Goal: Task Accomplishment & Management: Manage account settings

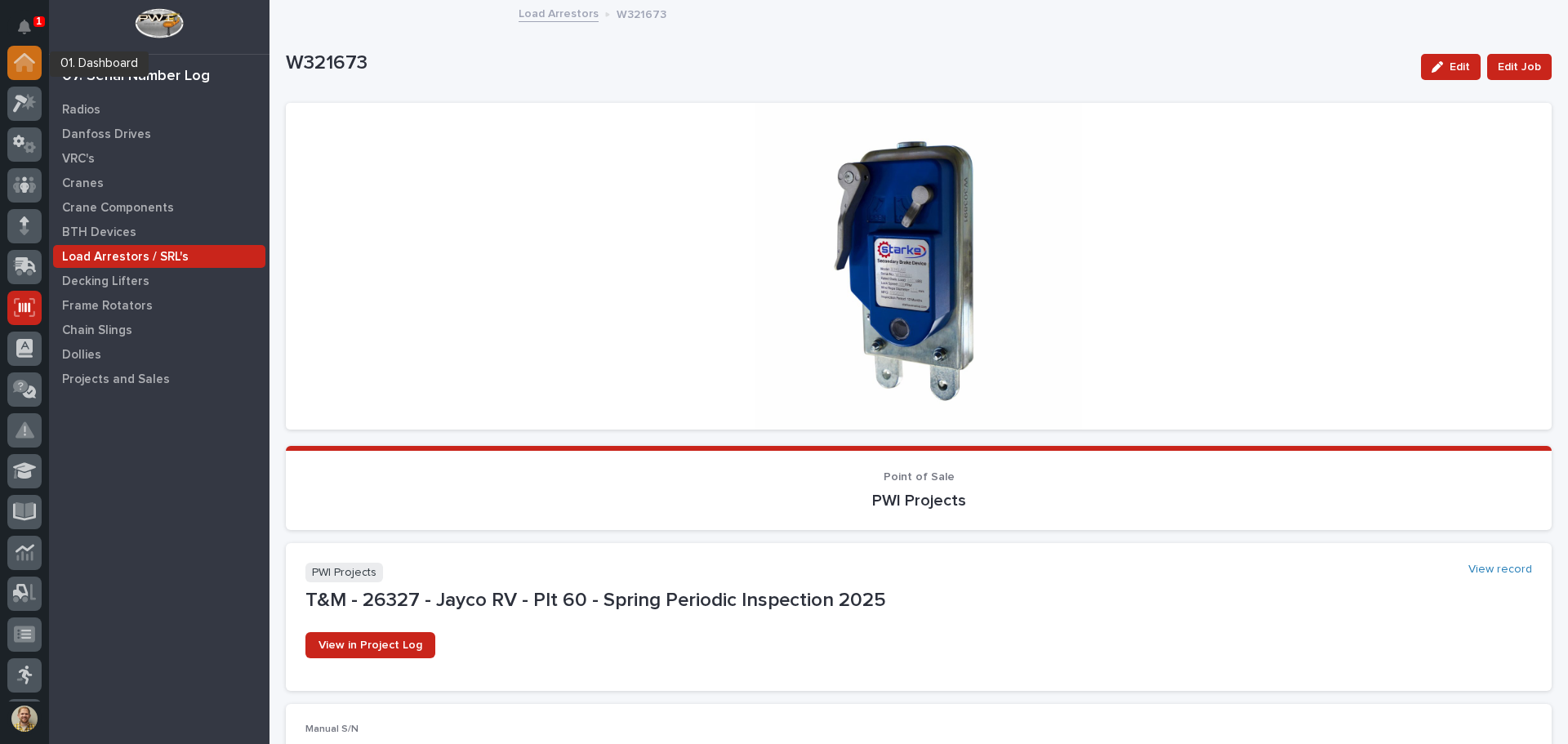
click at [24, 68] on icon at bounding box center [24, 62] width 21 height 19
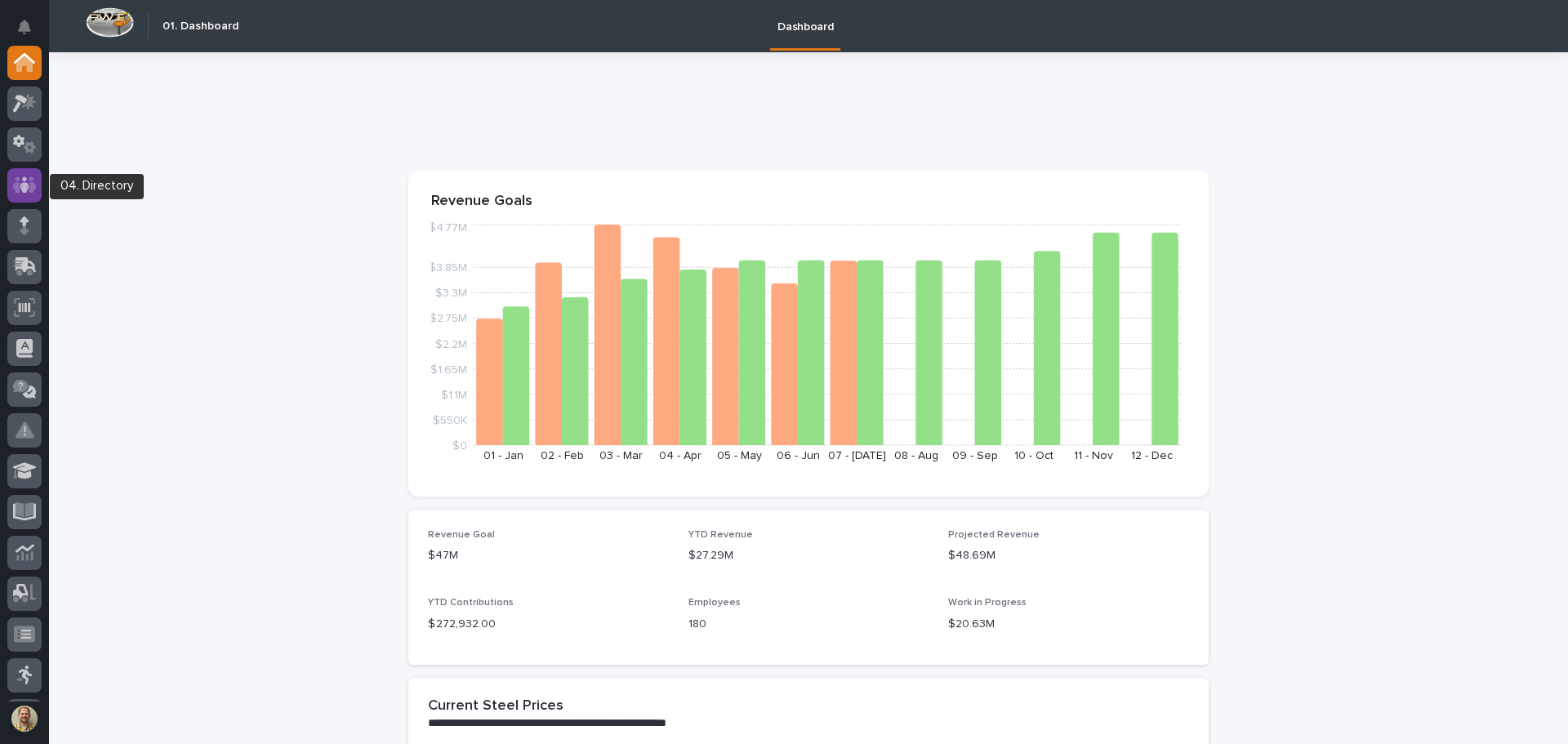
click at [35, 183] on icon at bounding box center [25, 184] width 24 height 19
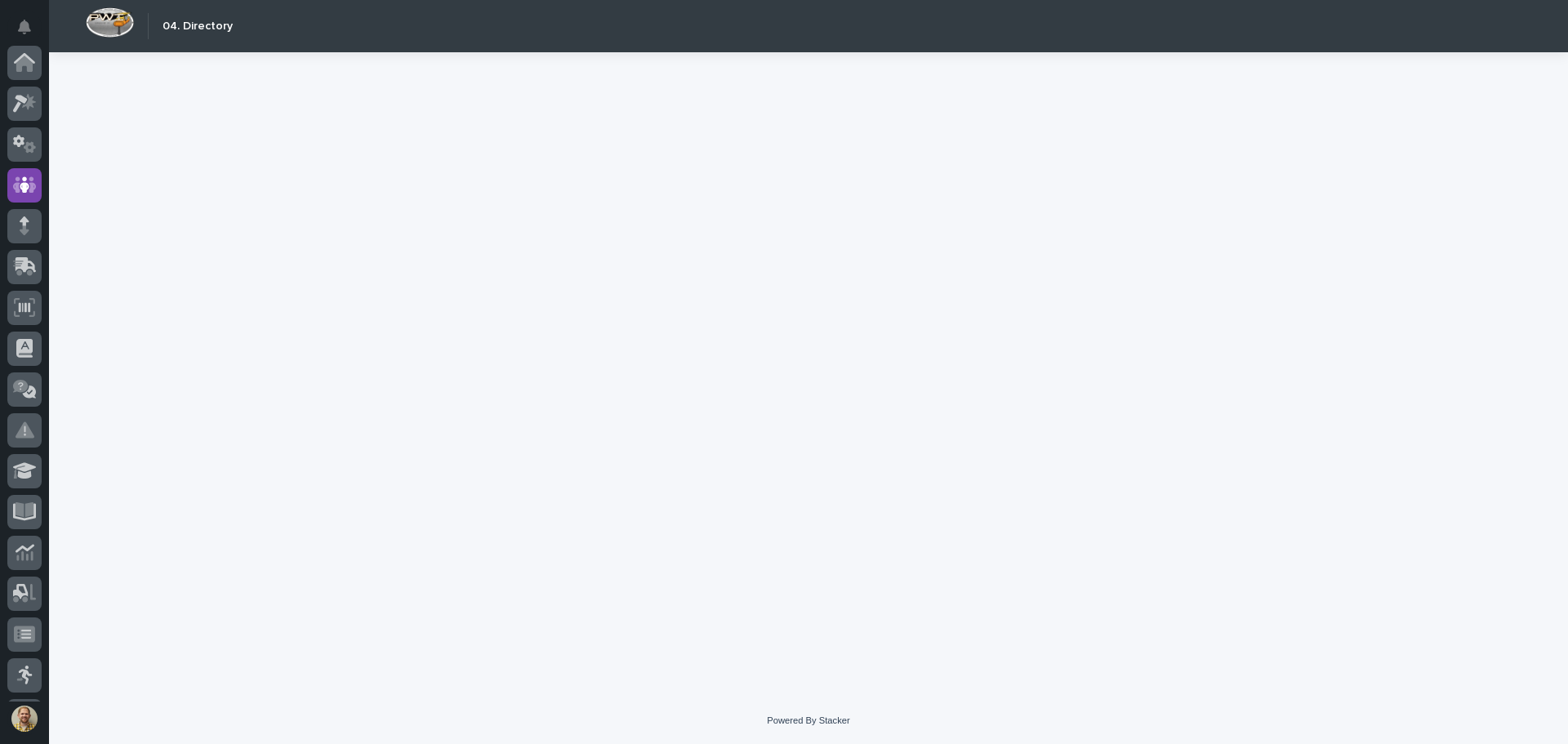
scroll to position [122, 0]
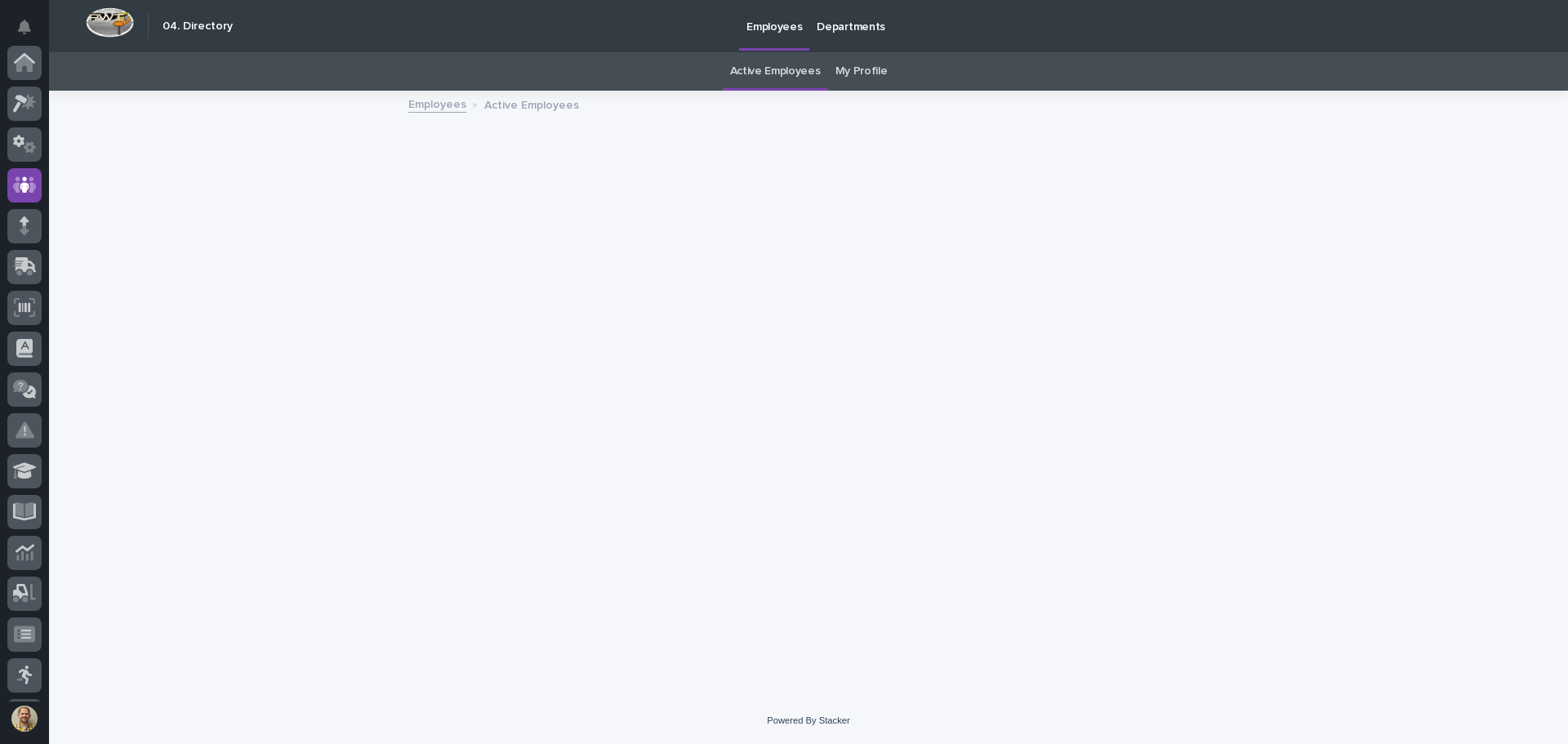
scroll to position [122, 0]
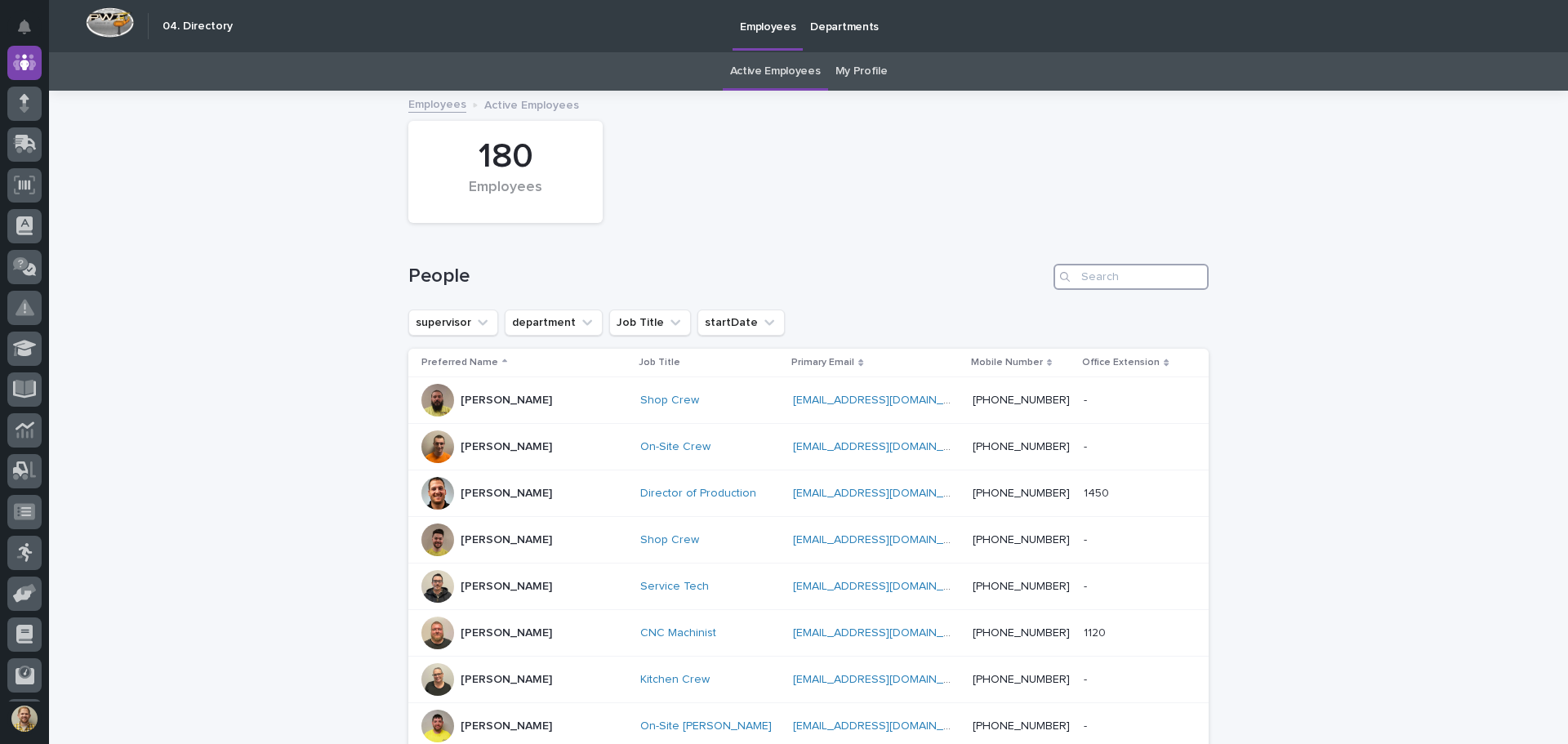
click at [1094, 267] on input "Search" at bounding box center [1131, 277] width 155 height 26
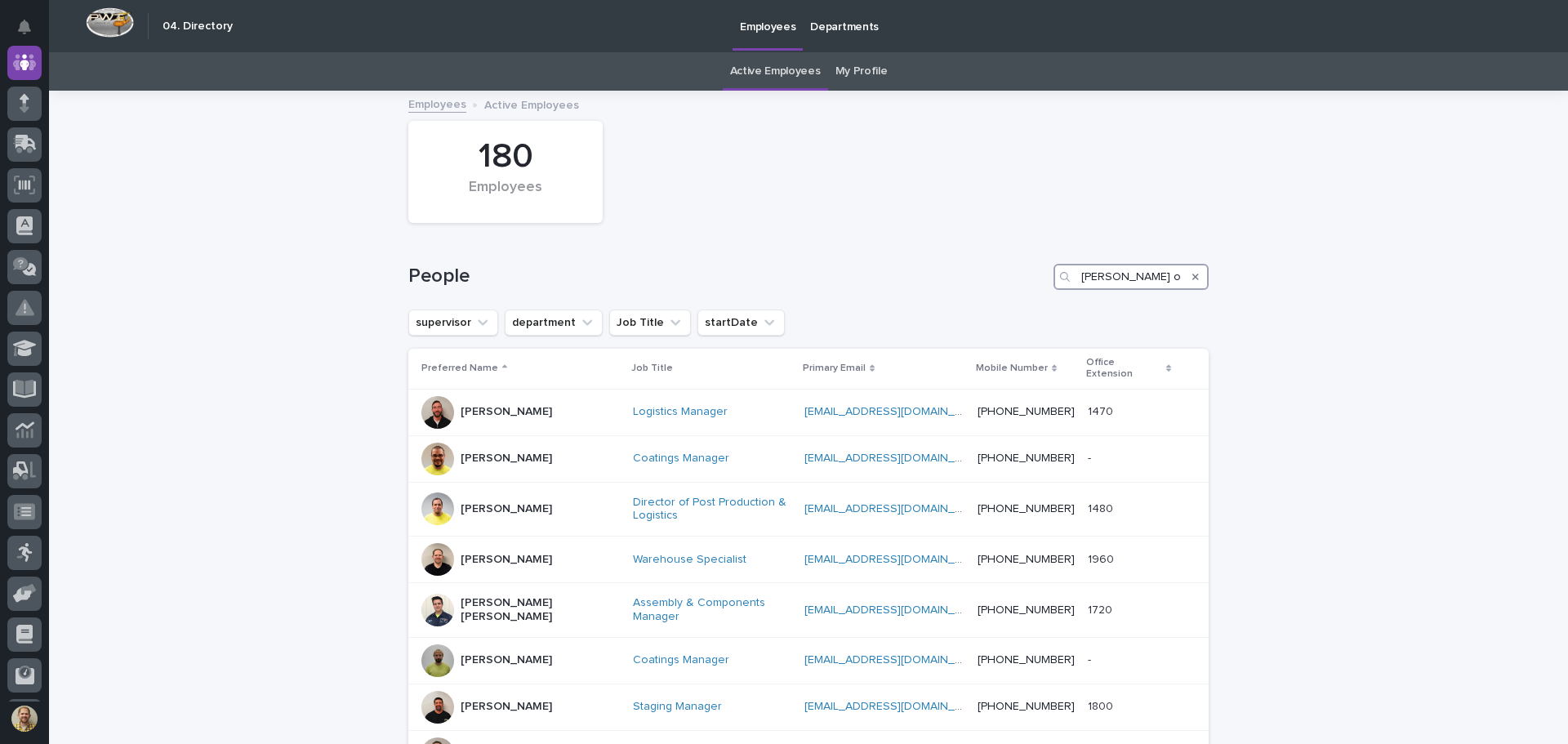
type input "[PERSON_NAME] over"
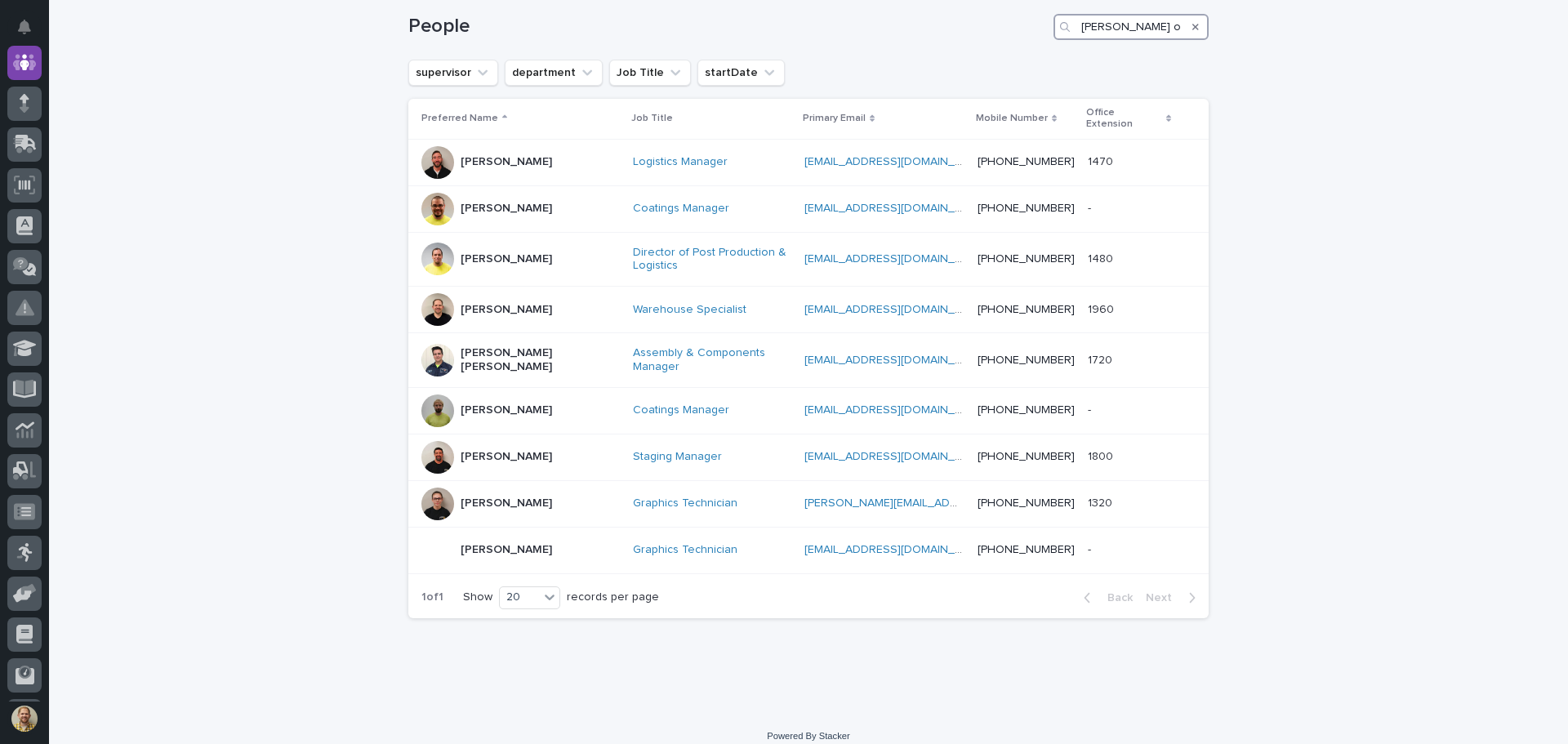
scroll to position [253, 0]
click at [508, 540] on p "[PERSON_NAME]" at bounding box center [506, 546] width 91 height 14
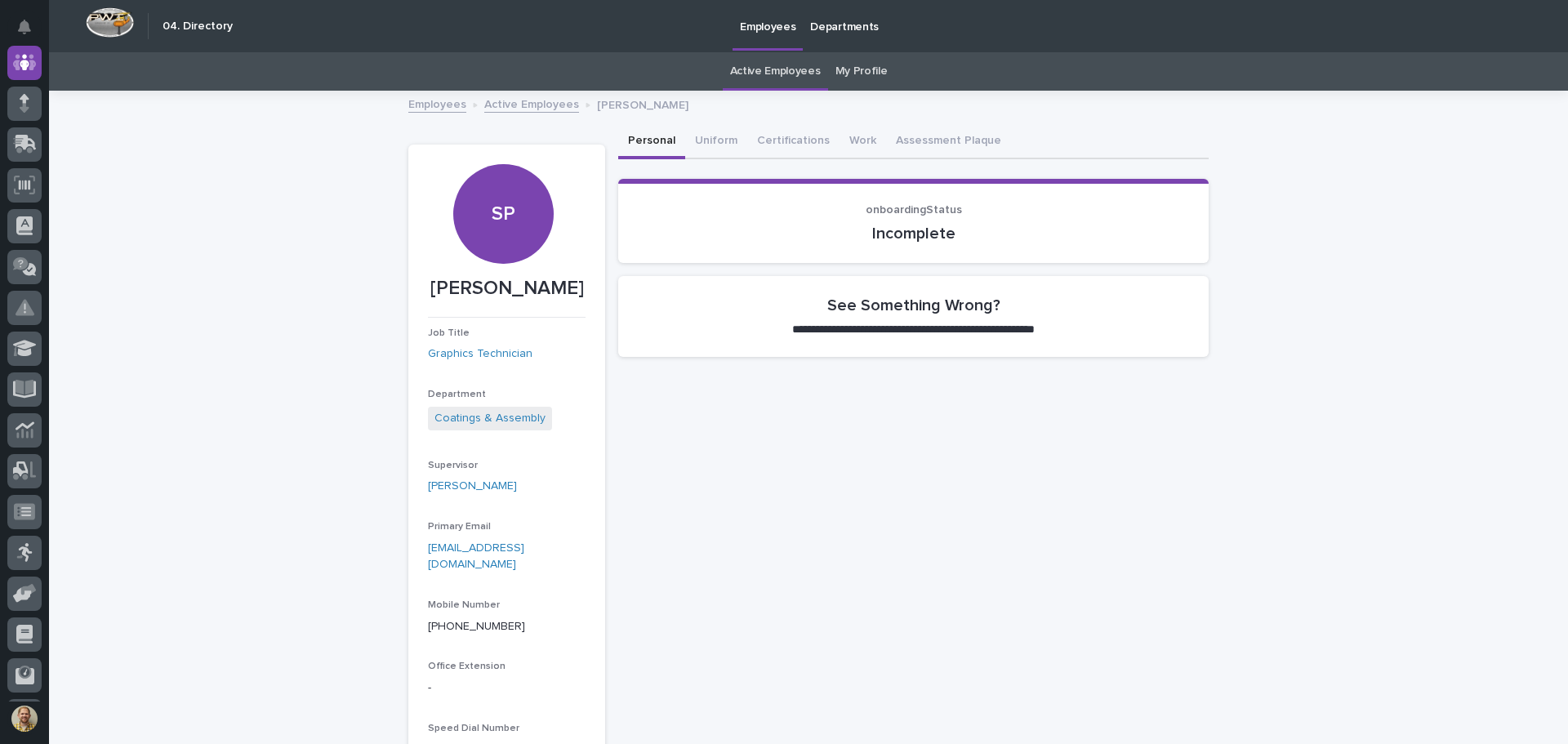
click at [433, 104] on link "Employees" at bounding box center [437, 103] width 58 height 19
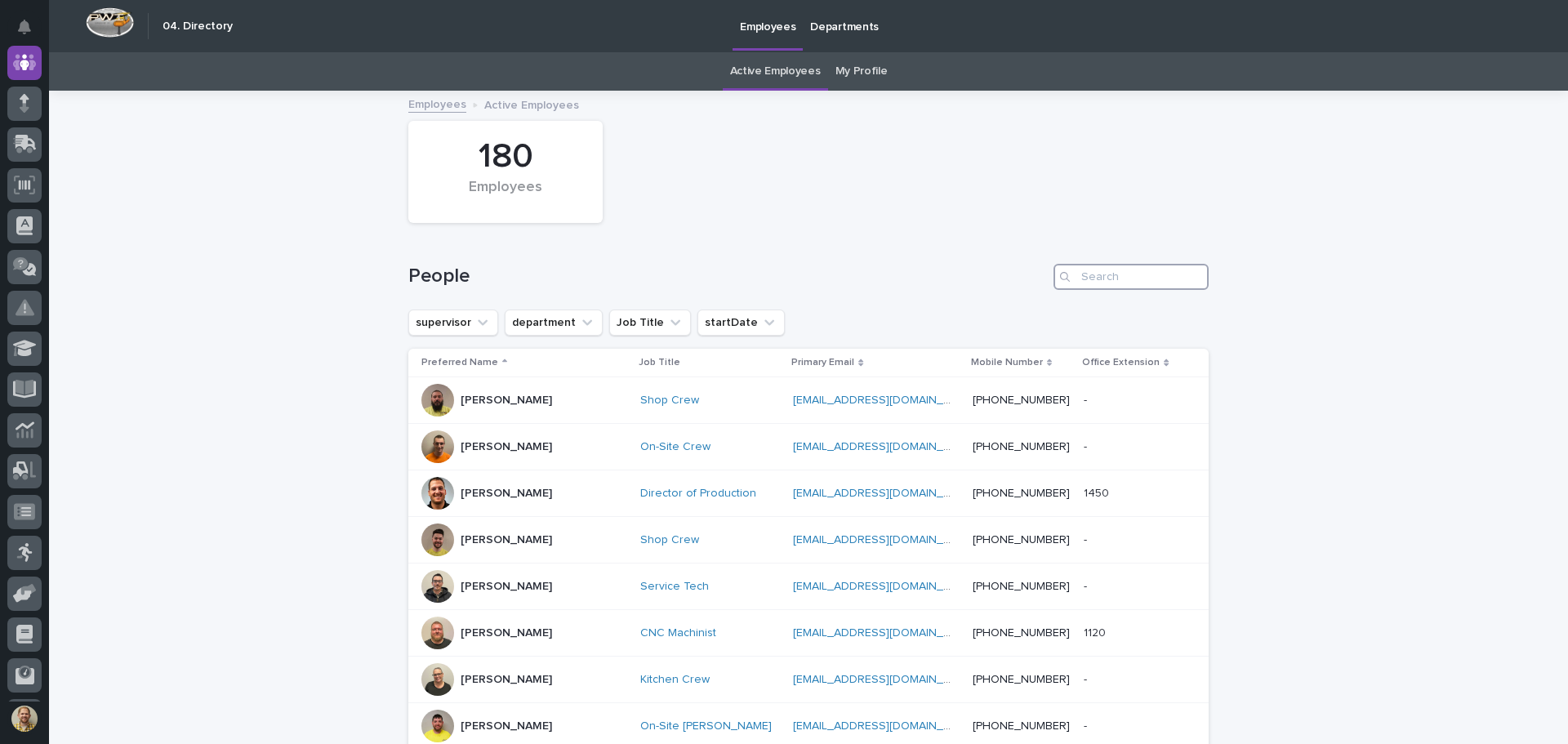
drag, startPoint x: 1133, startPoint y: 281, endPoint x: 1121, endPoint y: 287, distance: 13.4
click at [1132, 282] on input "Search" at bounding box center [1131, 277] width 155 height 26
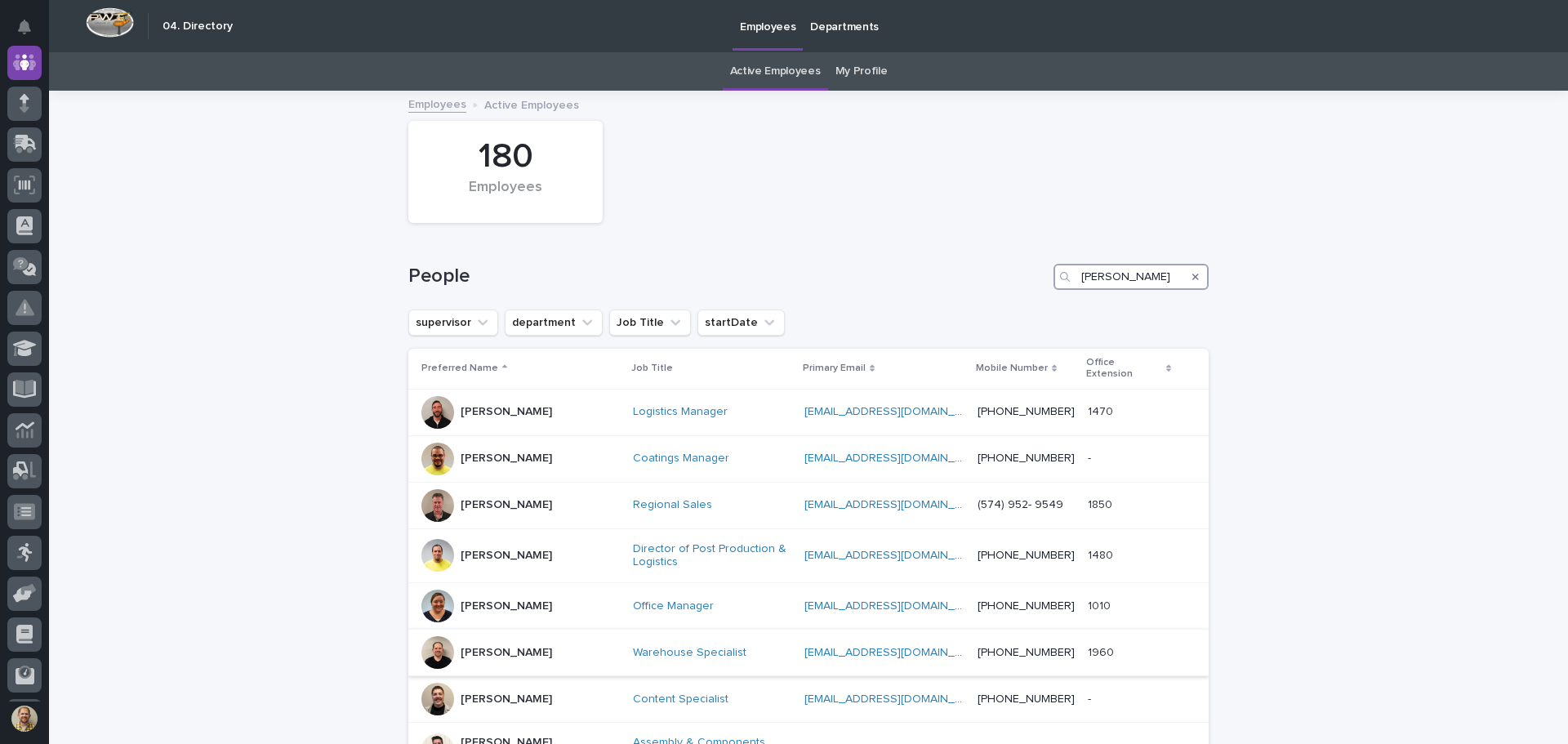
type input "[PERSON_NAME]"
click at [484, 645] on p "[PERSON_NAME]" at bounding box center [506, 652] width 91 height 14
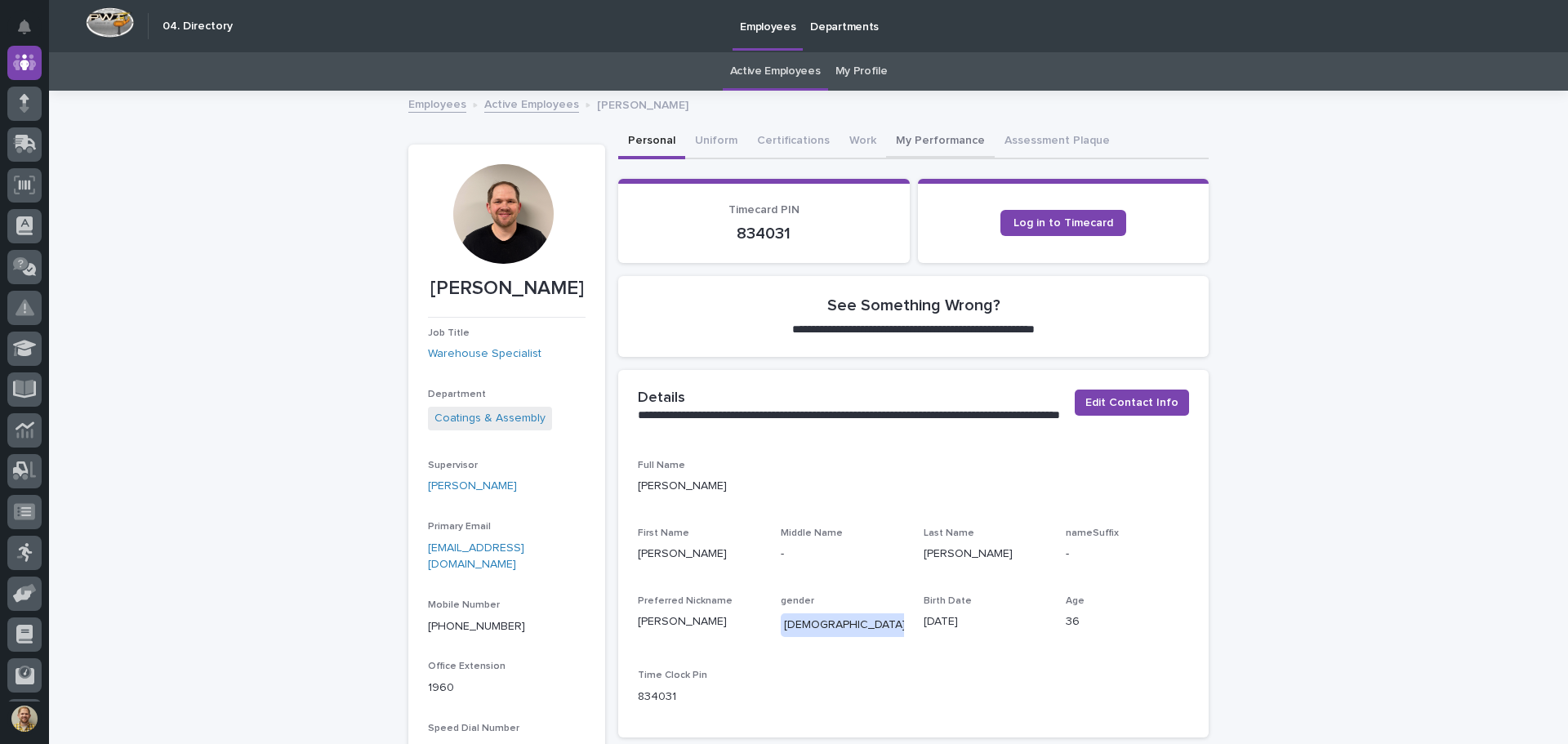
click at [900, 143] on button "My Performance" at bounding box center [940, 142] width 109 height 35
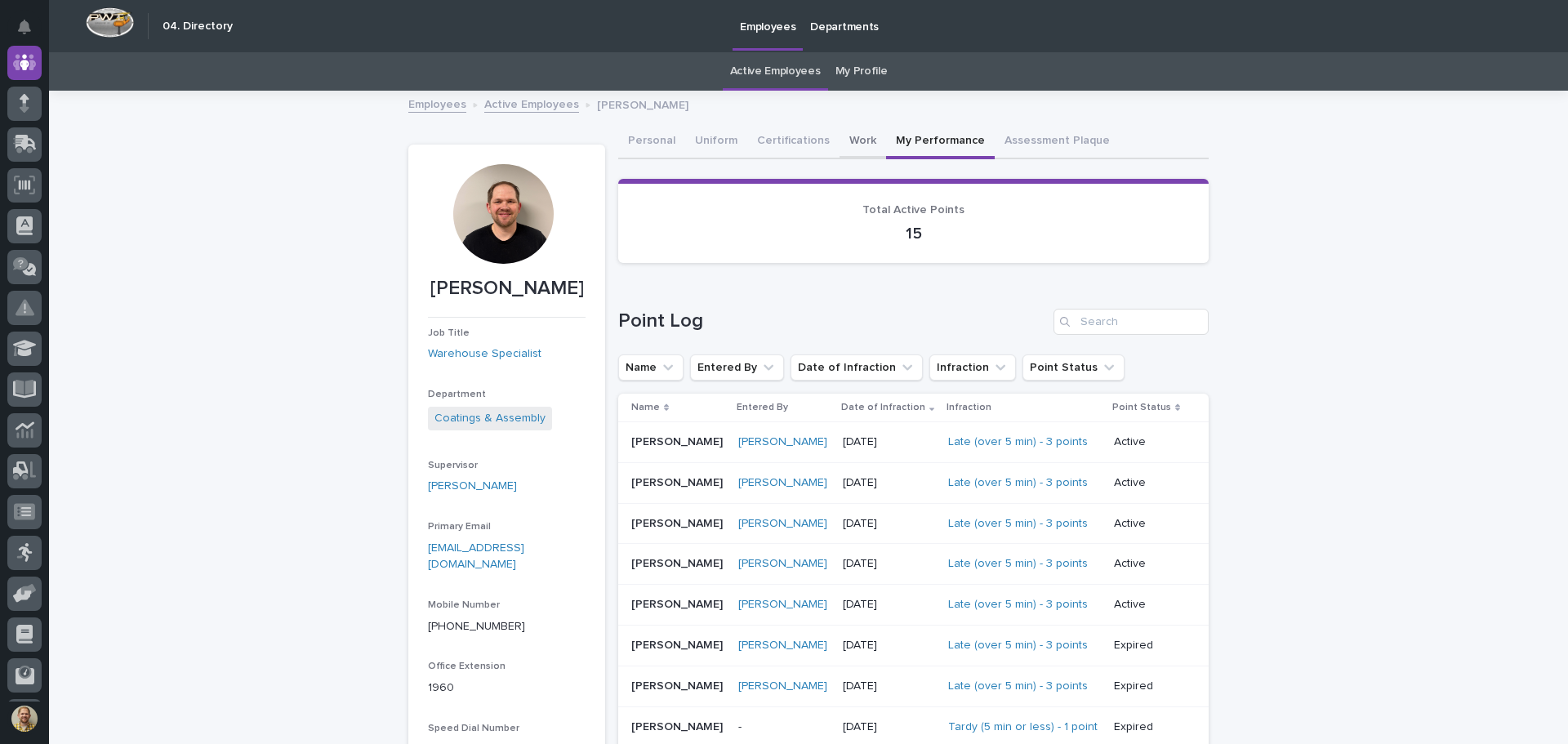
click at [841, 135] on button "Work" at bounding box center [862, 142] width 47 height 35
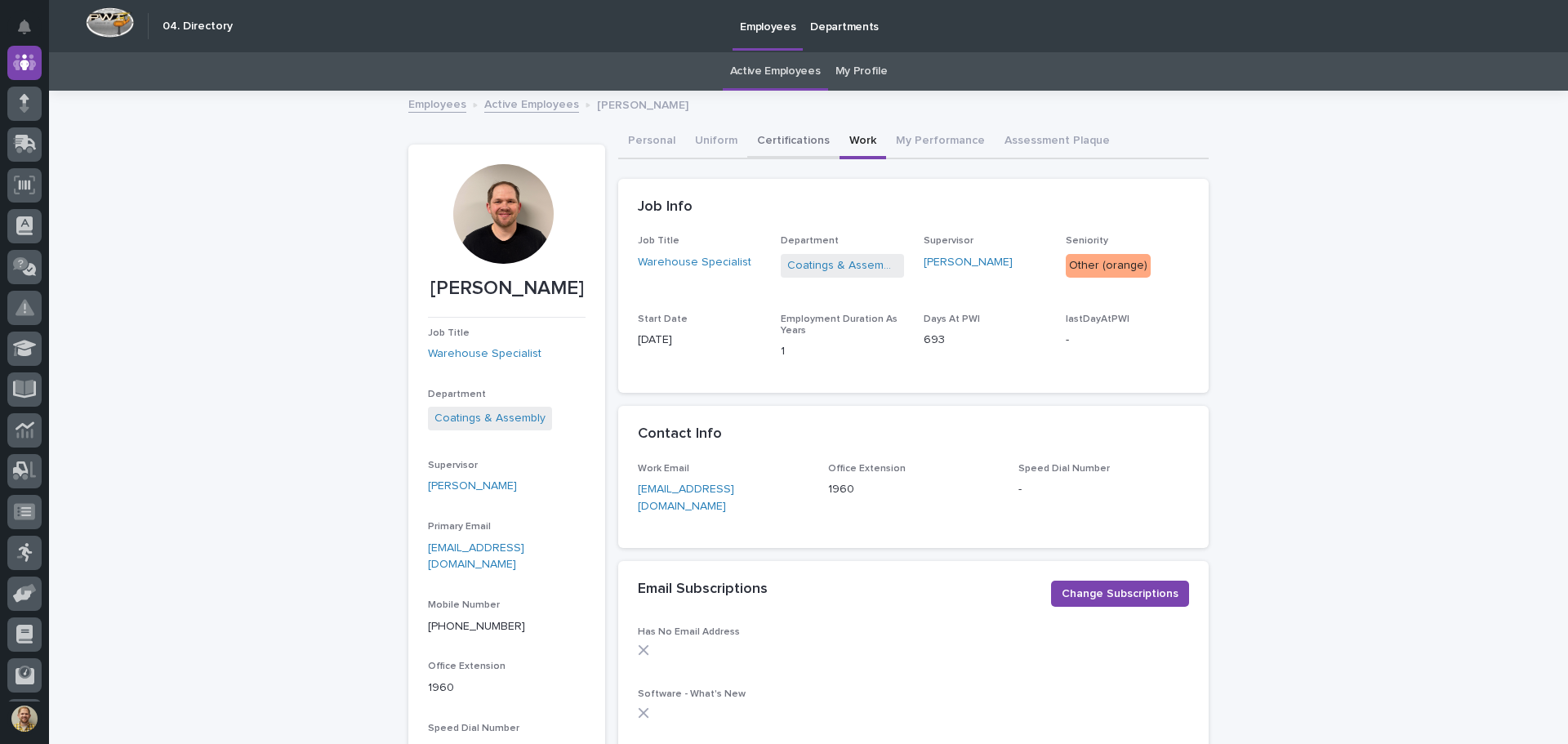
click at [767, 141] on button "Certifications" at bounding box center [793, 142] width 92 height 35
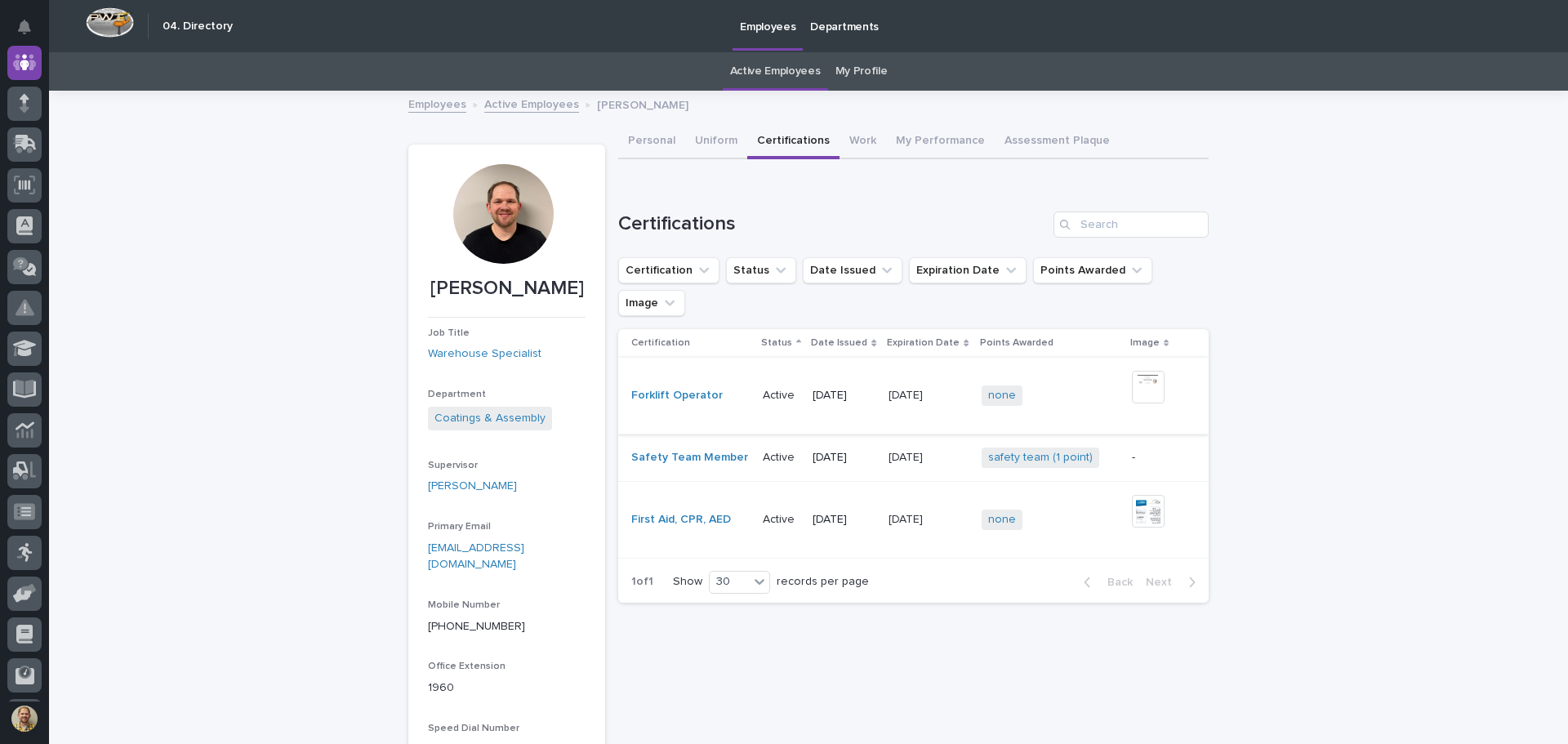
click at [1144, 371] on img at bounding box center [1148, 387] width 33 height 33
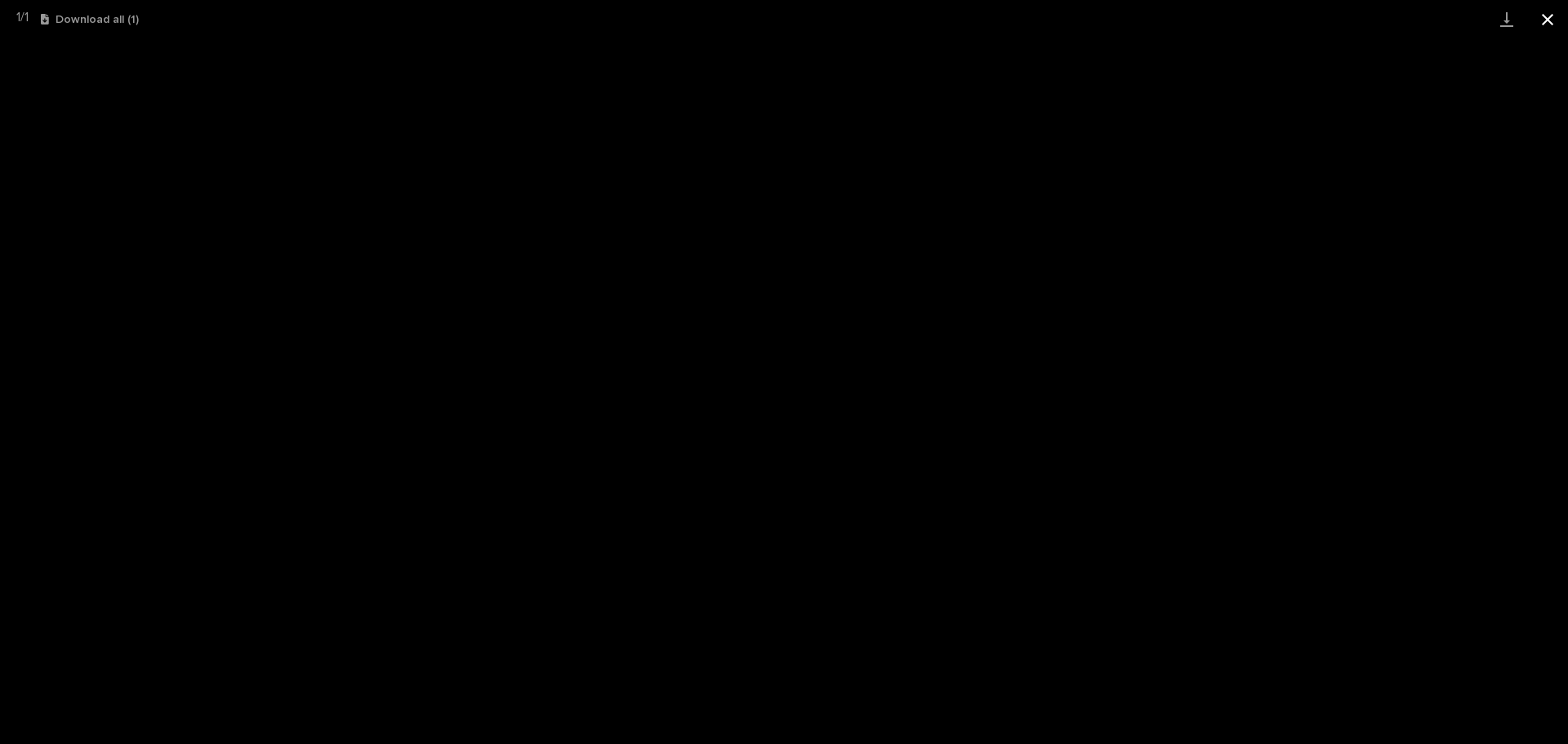
click at [1542, 19] on button "Close gallery" at bounding box center [1547, 19] width 41 height 38
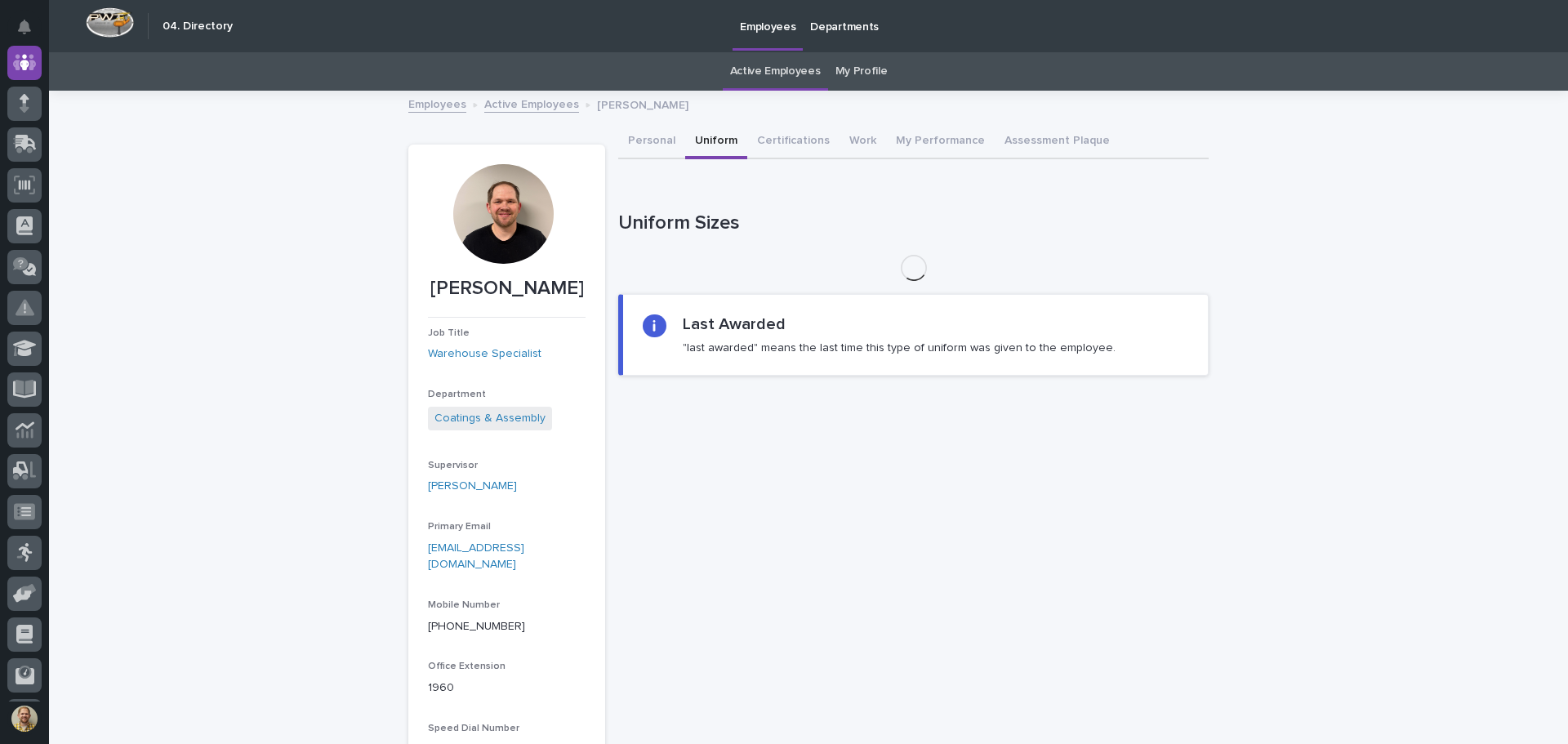
click at [700, 141] on button "Uniform" at bounding box center [716, 142] width 62 height 35
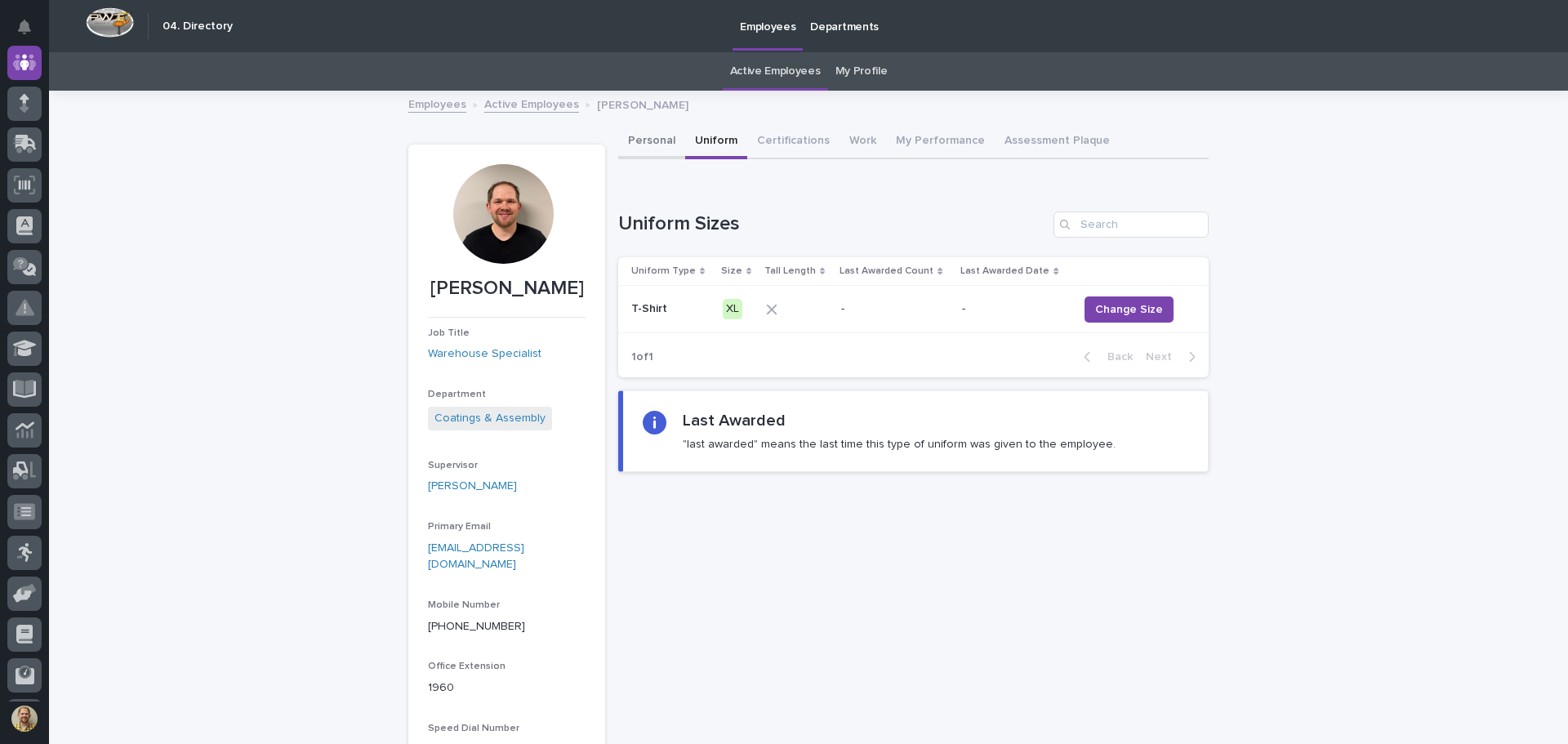
click at [632, 143] on button "Personal" at bounding box center [651, 142] width 67 height 35
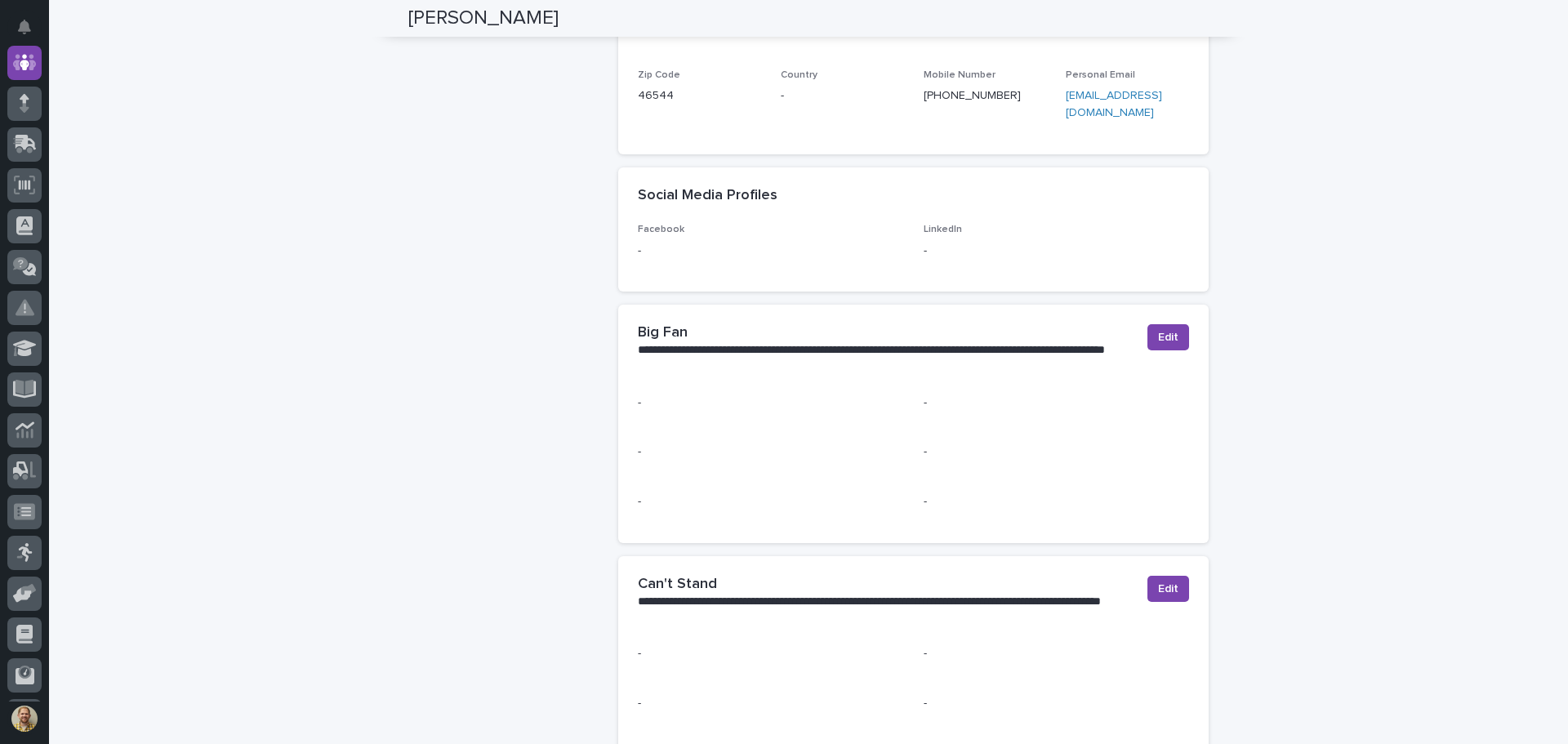
scroll to position [816, 0]
click at [1170, 328] on span "Edit" at bounding box center [1168, 336] width 20 height 16
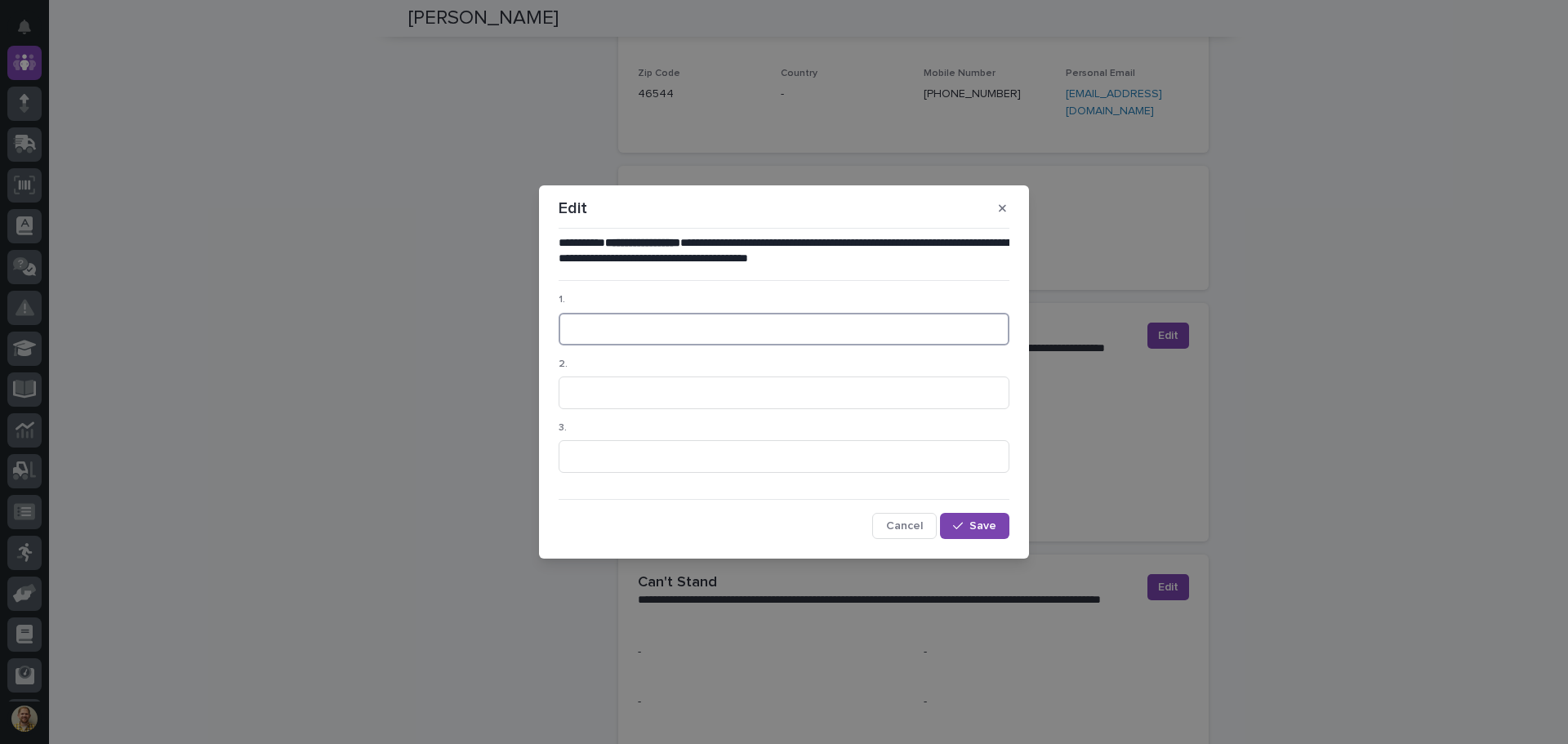
click at [718, 328] on input at bounding box center [784, 329] width 451 height 33
type input "[DEMOGRAPHIC_DATA]"
type input "Community"
type input "Sports"
drag, startPoint x: 644, startPoint y: 391, endPoint x: 541, endPoint y: 407, distance: 104.2
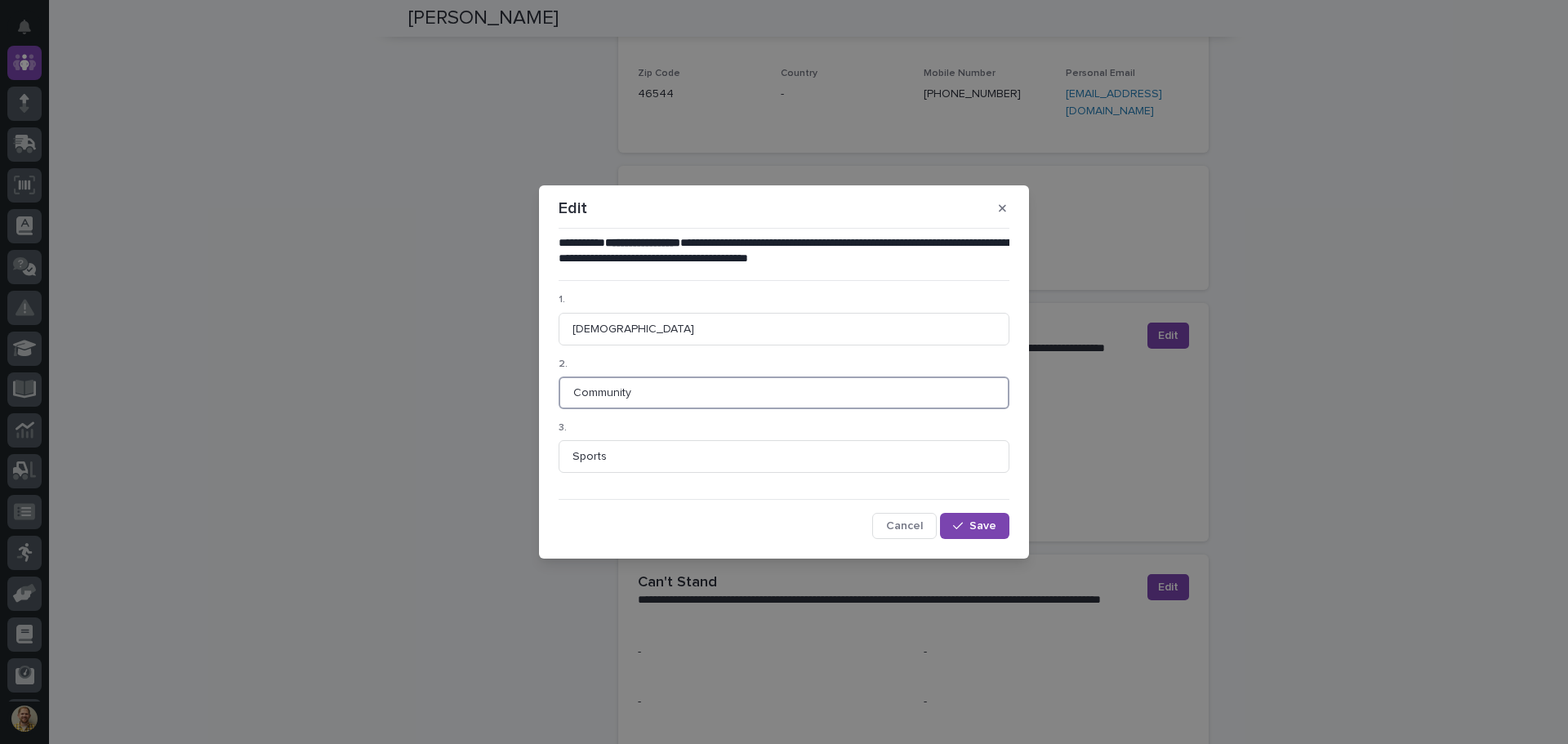
click at [541, 407] on section "**********" at bounding box center [784, 372] width 489 height 373
type input "Family"
type input "Community"
click at [990, 521] on span "Save" at bounding box center [983, 526] width 27 height 12
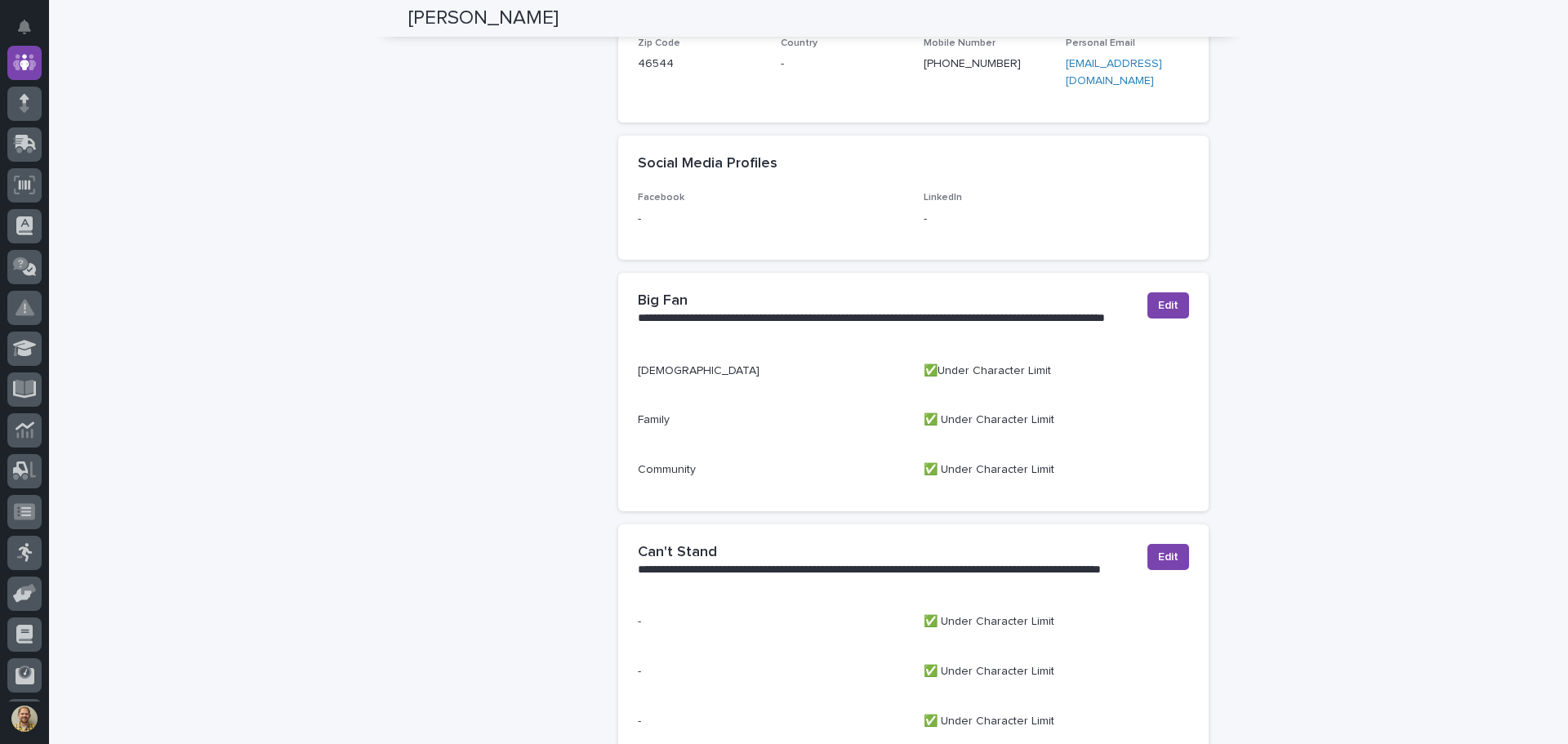
scroll to position [990, 0]
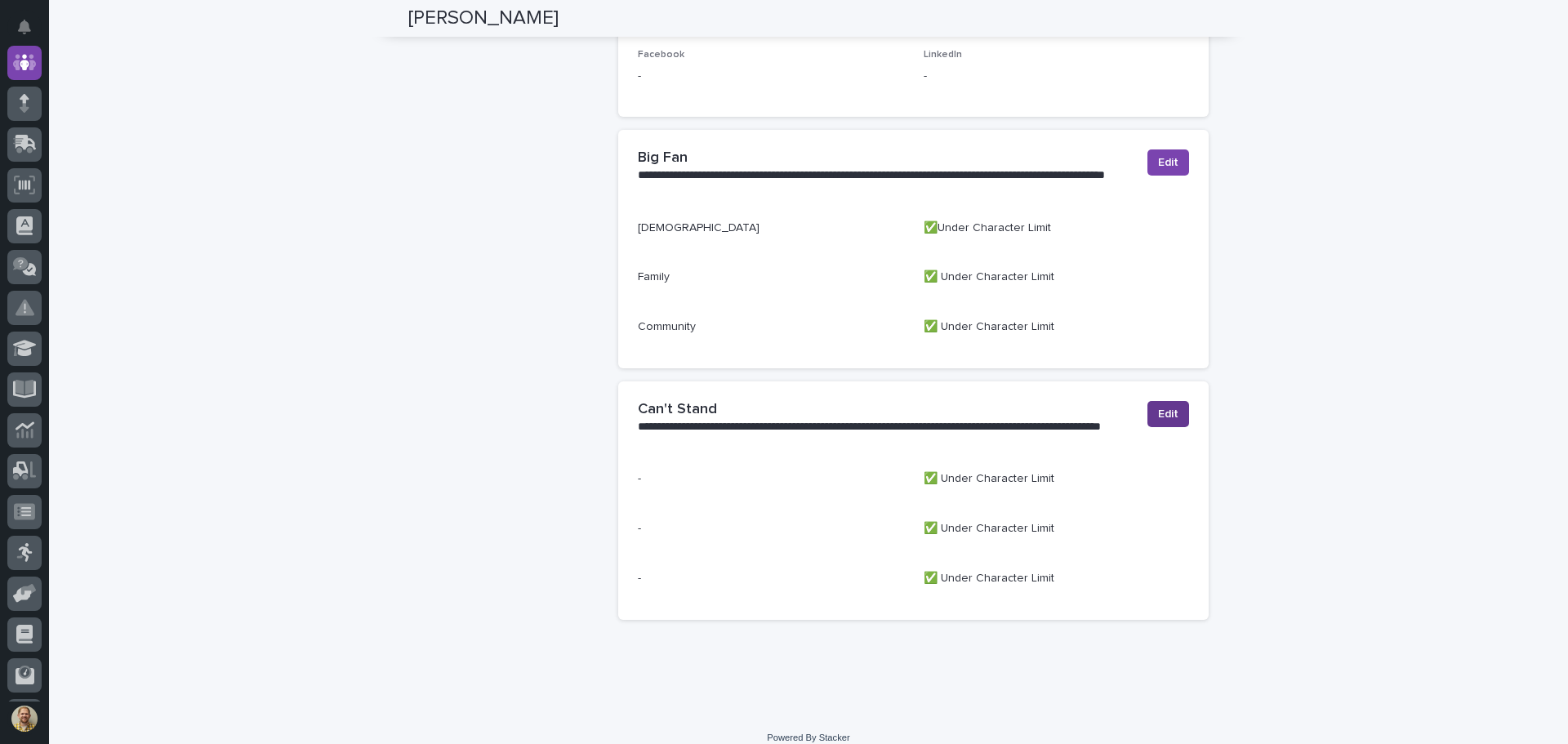
click at [1176, 401] on button "Edit" at bounding box center [1168, 414] width 42 height 26
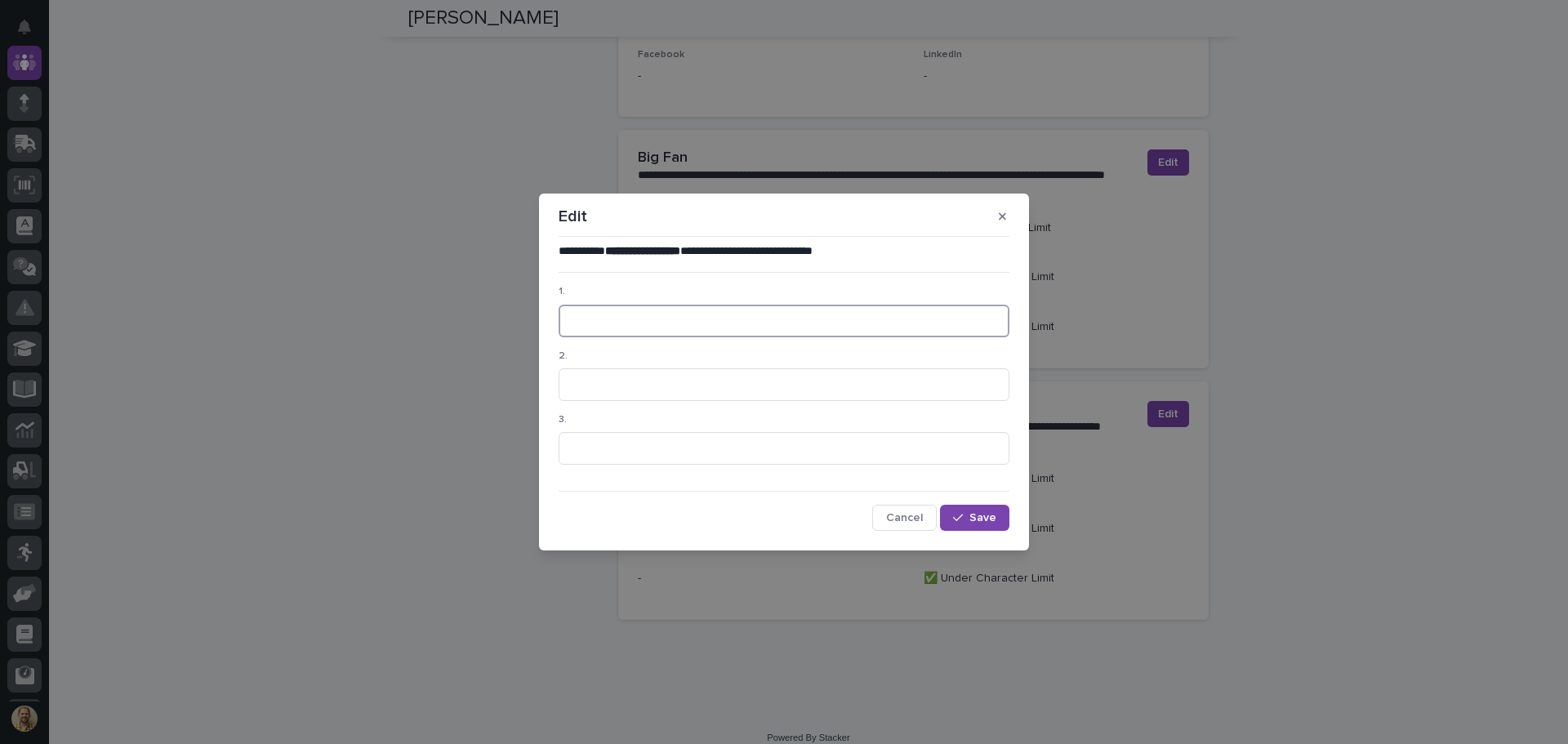
click at [752, 333] on input at bounding box center [784, 320] width 451 height 33
type input "Arrogance"
click at [614, 380] on input at bounding box center [784, 384] width 451 height 33
click at [613, 380] on input at bounding box center [784, 384] width 451 height 33
type input "Manipulation"
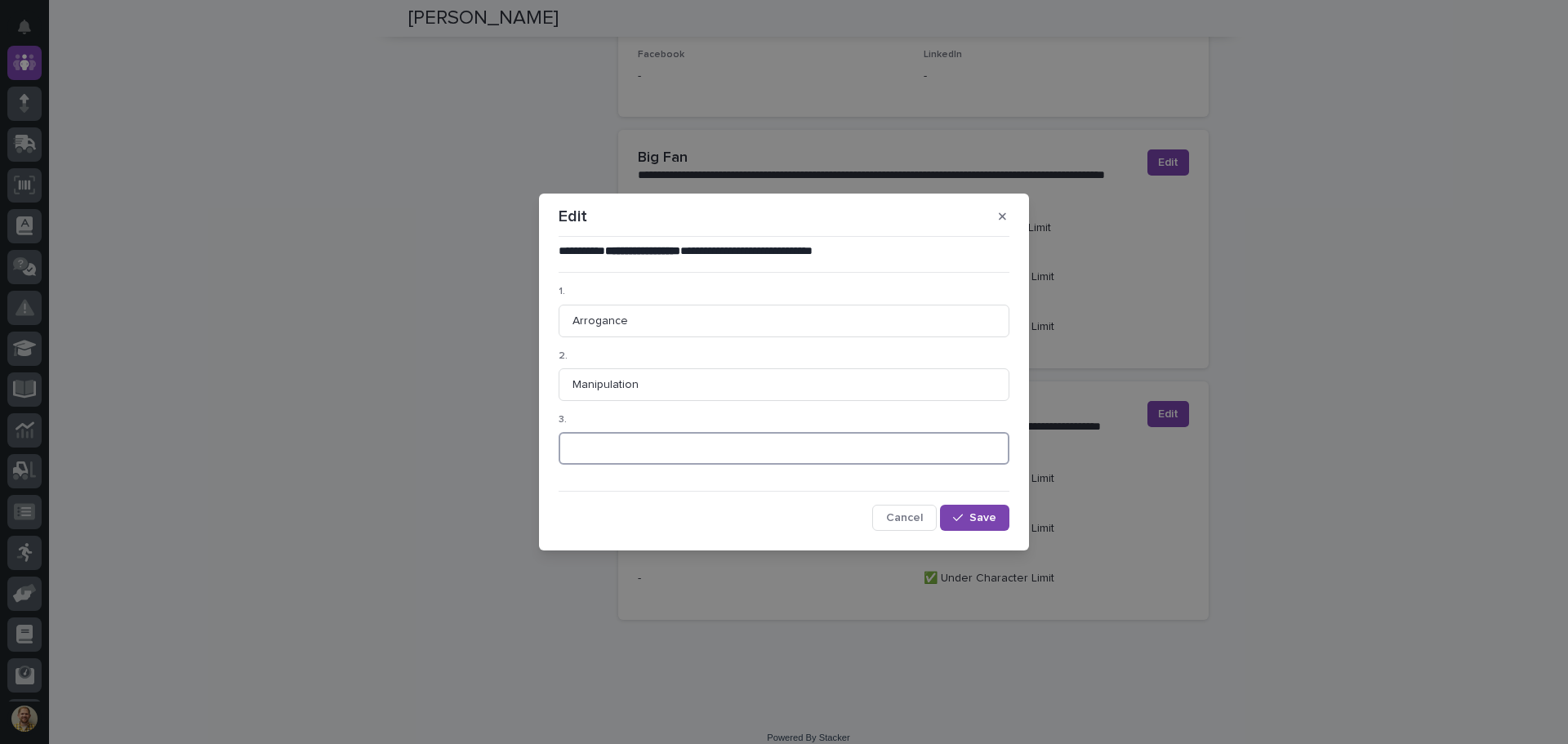
click at [626, 442] on input at bounding box center [784, 448] width 451 height 33
type input "Dishonesty"
click at [961, 522] on icon "button" at bounding box center [957, 518] width 10 height 12
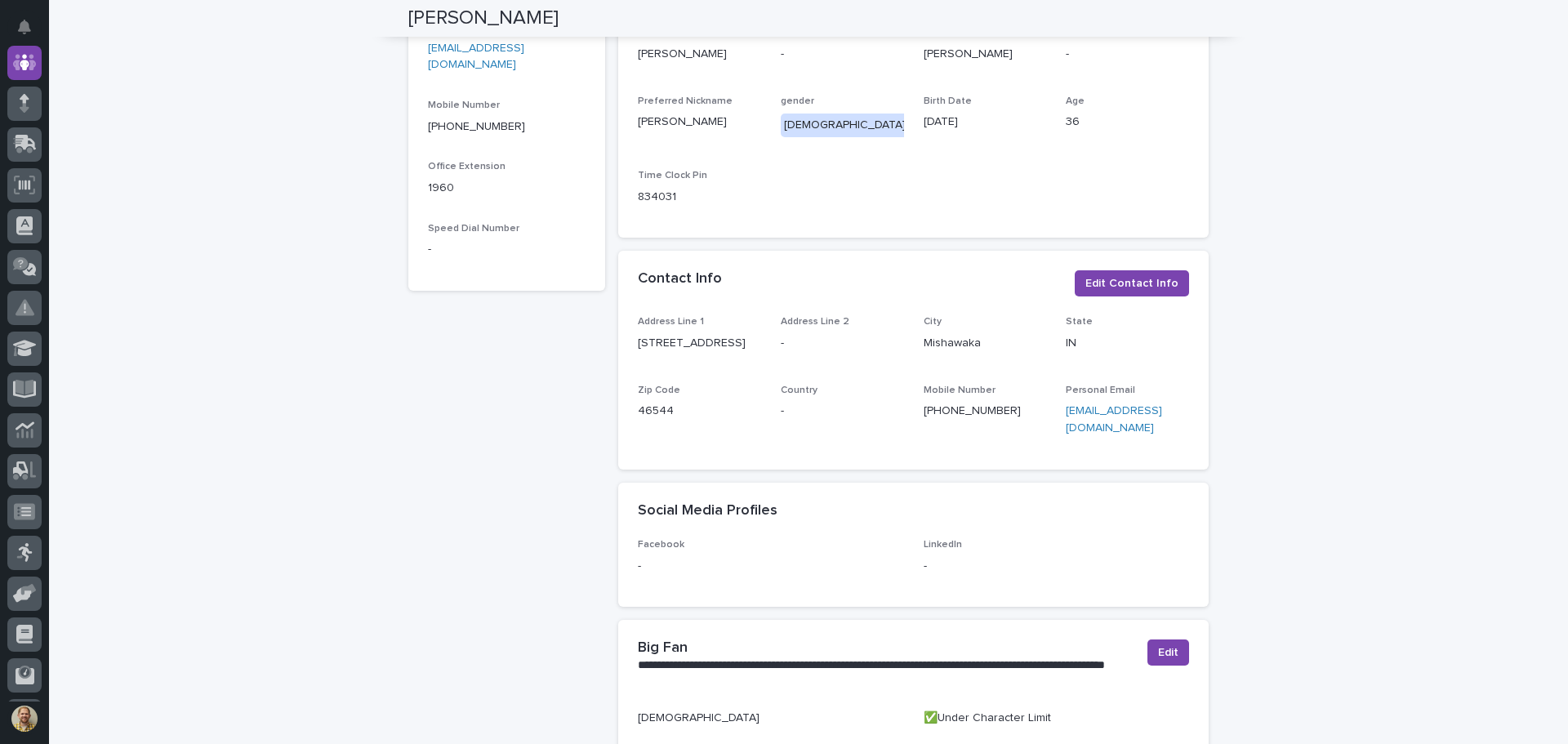
scroll to position [0, 0]
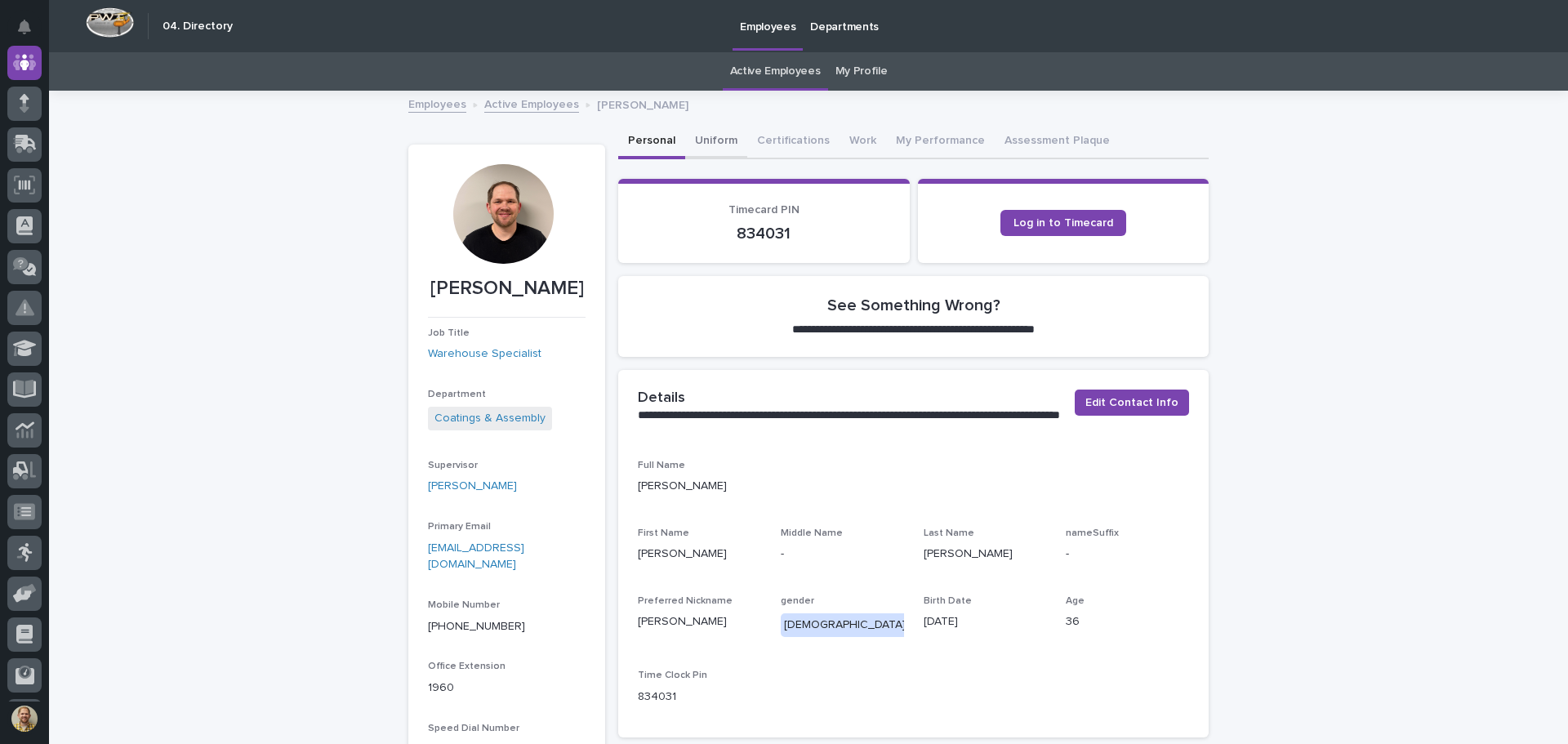
click at [710, 128] on button "Uniform" at bounding box center [716, 142] width 62 height 35
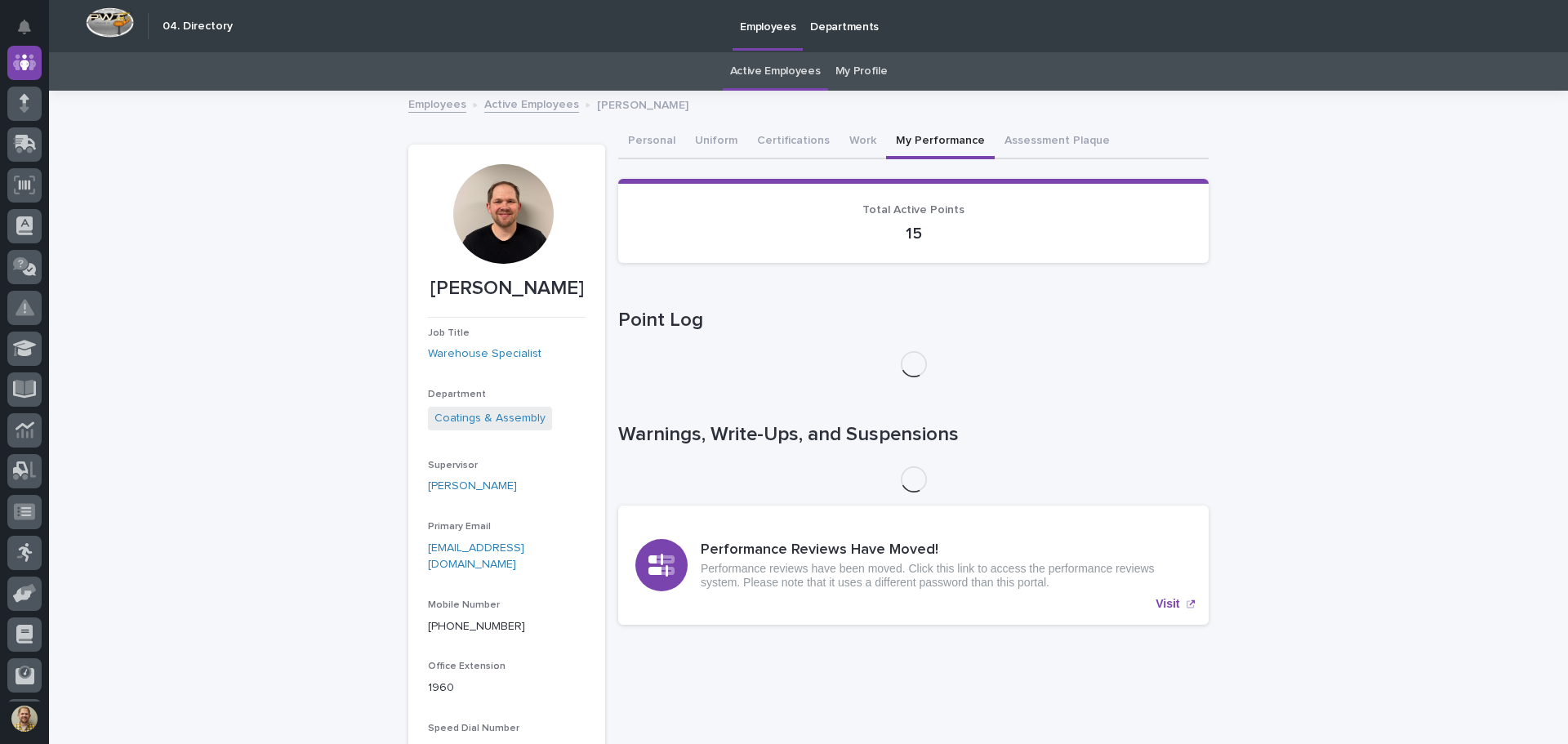
click at [924, 139] on button "My Performance" at bounding box center [940, 142] width 109 height 35
click at [1005, 145] on button "Assessment Plaque" at bounding box center [1057, 142] width 125 height 35
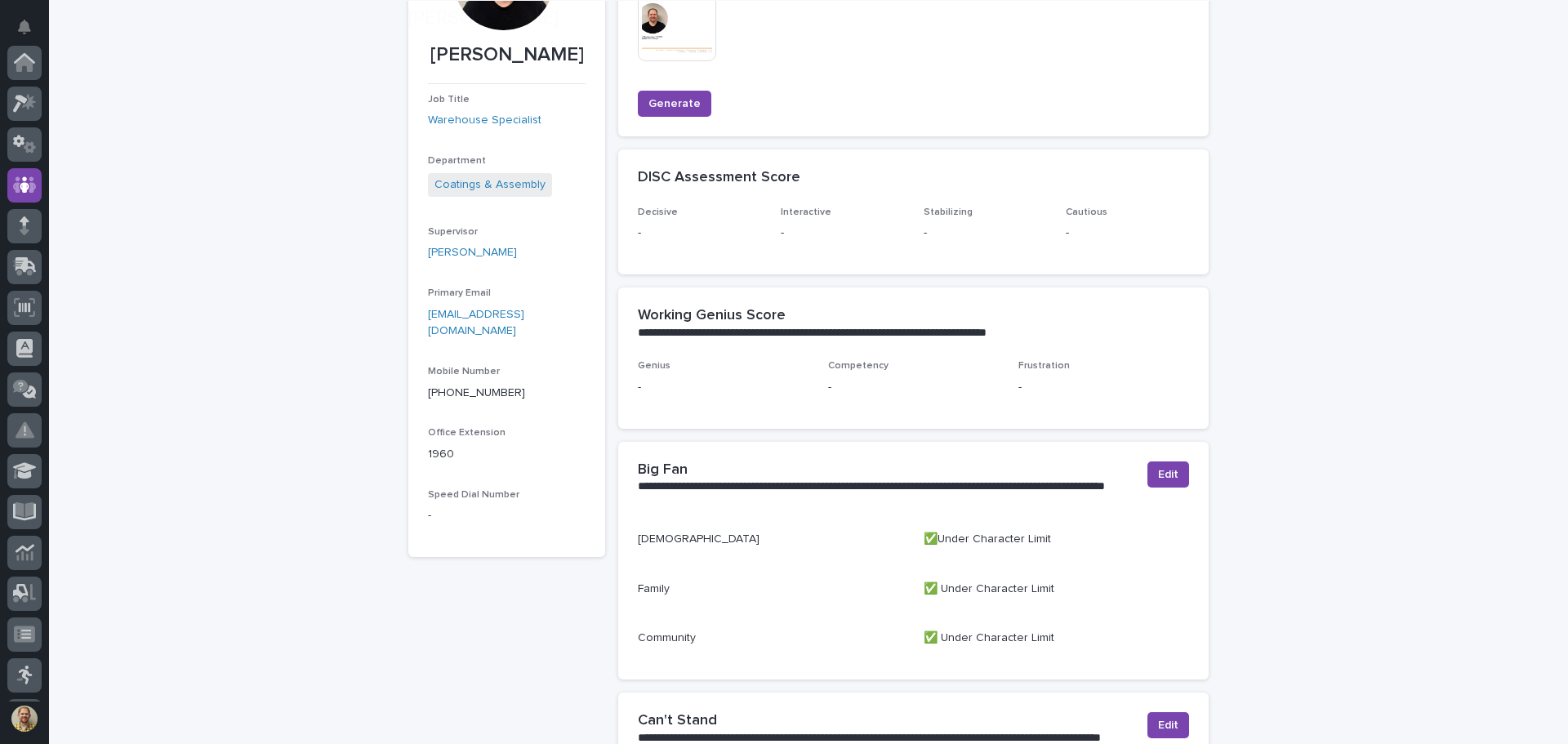
scroll to position [489, 0]
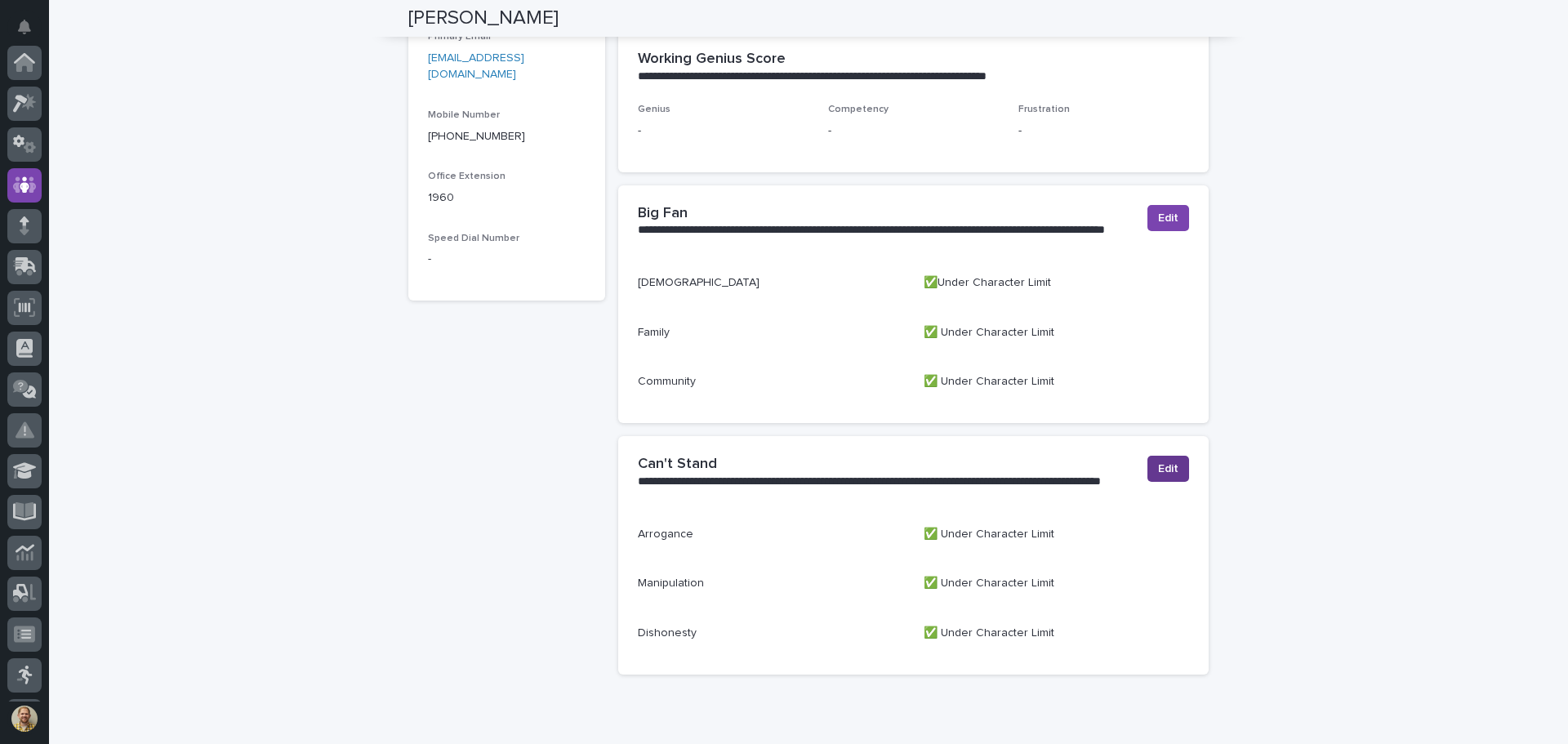
click at [1173, 461] on button "Edit" at bounding box center [1168, 468] width 42 height 26
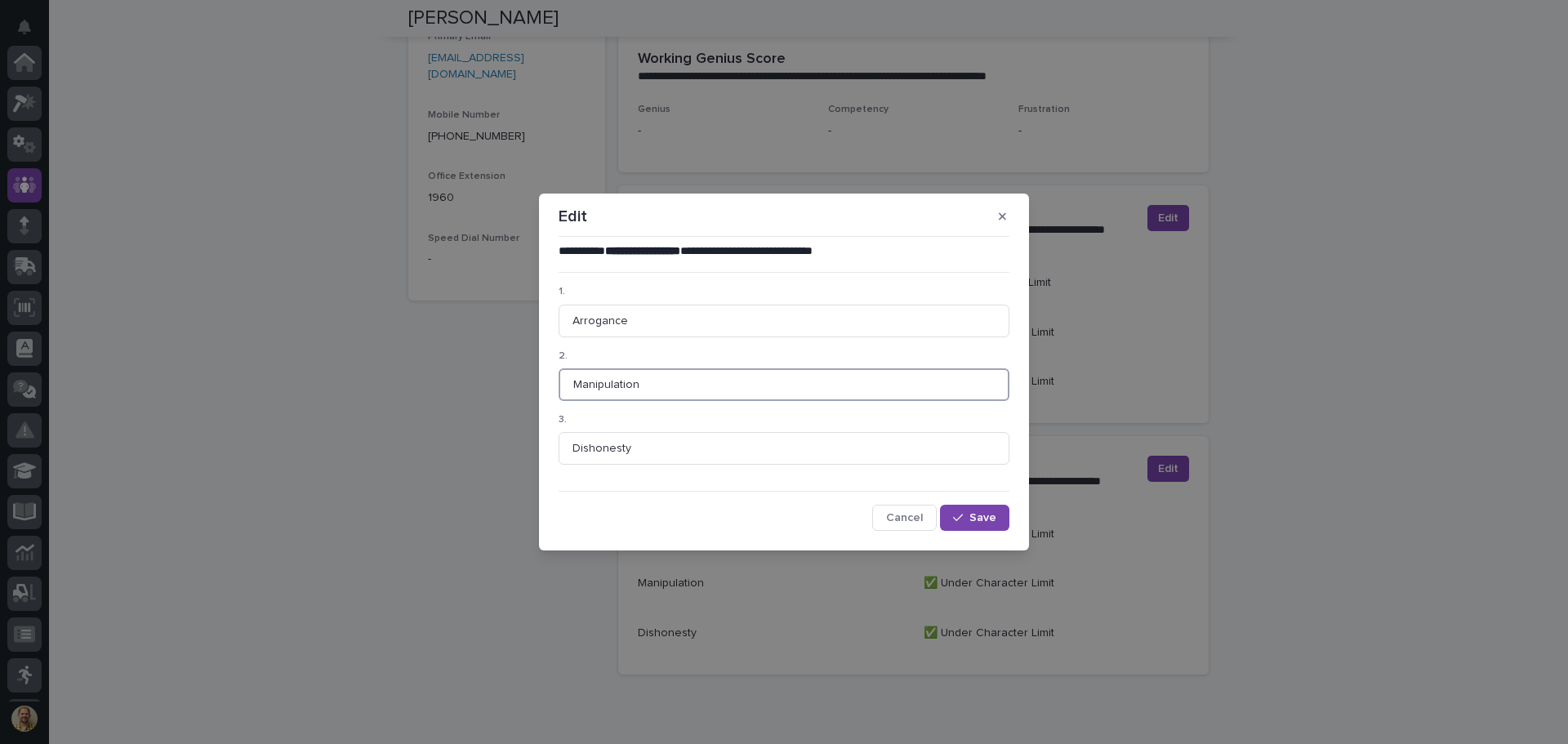
drag, startPoint x: 657, startPoint y: 379, endPoint x: 557, endPoint y: 374, distance: 100.1
click at [557, 374] on div "**********" at bounding box center [784, 387] width 458 height 297
drag, startPoint x: 628, startPoint y: 320, endPoint x: 541, endPoint y: 322, distance: 87.0
click at [541, 322] on section "**********" at bounding box center [784, 372] width 489 height 358
type input "[MEDICAL_DATA]"
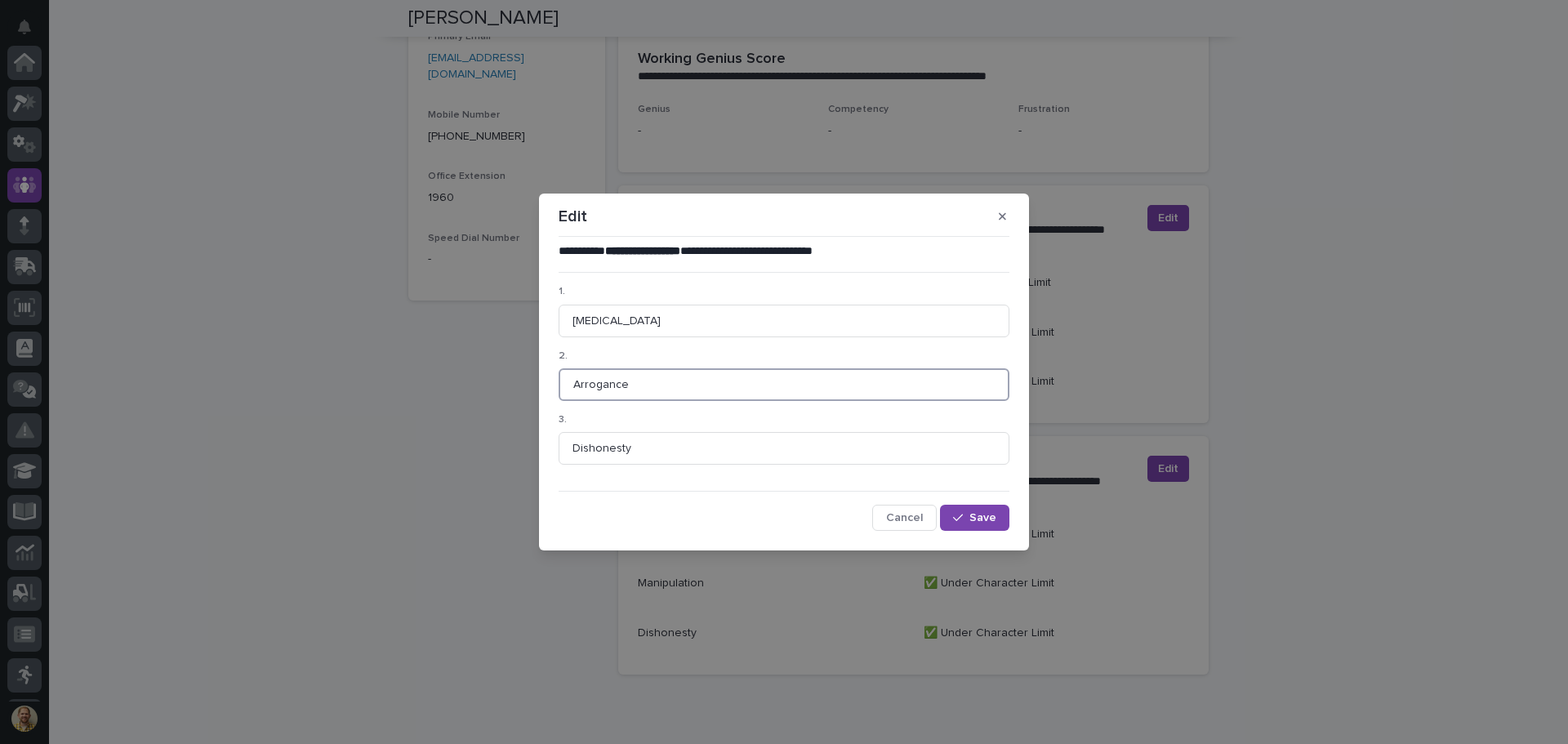
type input "Arrogance"
click at [971, 514] on span "Save" at bounding box center [983, 518] width 27 height 12
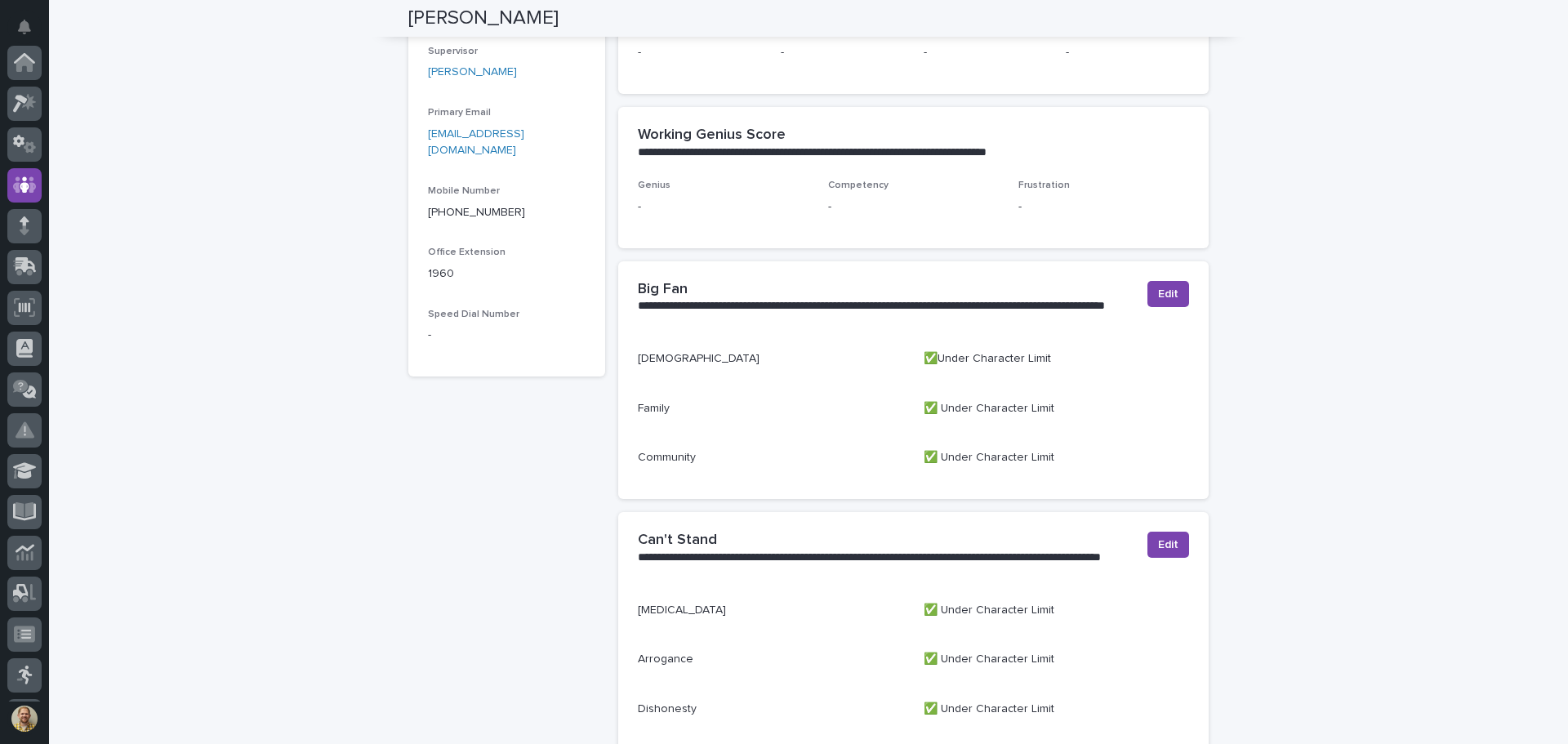
scroll to position [72, 0]
